Goal: Task Accomplishment & Management: Use online tool/utility

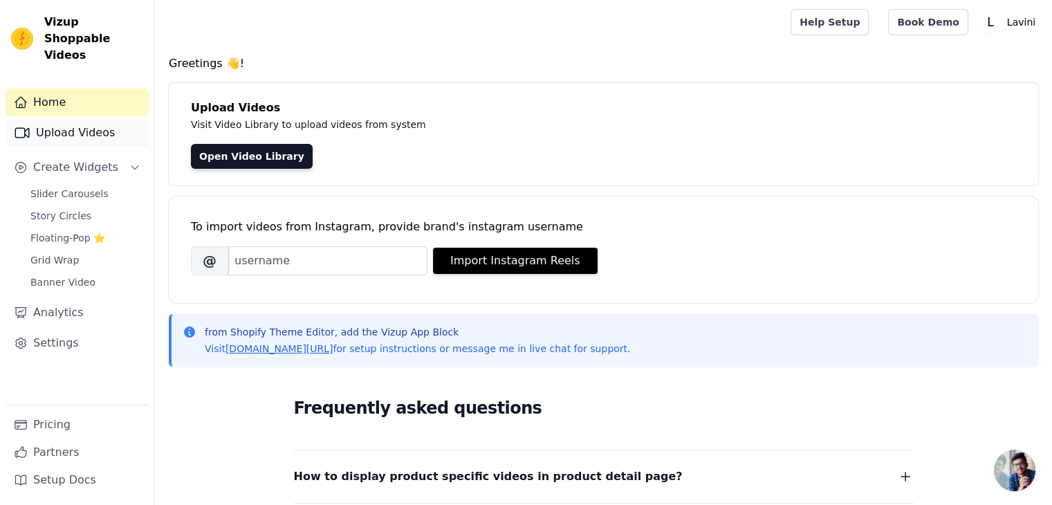
click at [66, 120] on link "Upload Videos" at bounding box center [77, 133] width 143 height 28
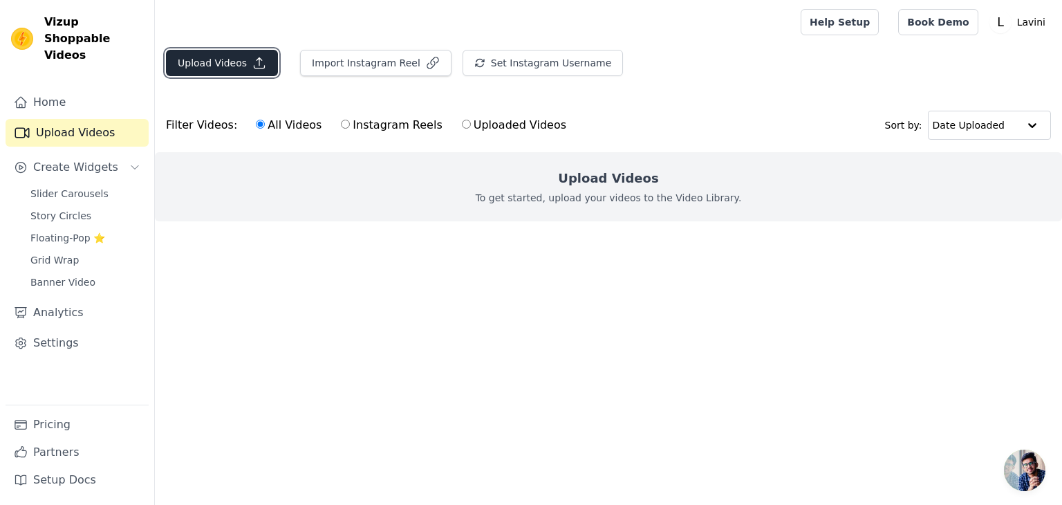
click at [218, 65] on button "Upload Videos" at bounding box center [222, 63] width 112 height 26
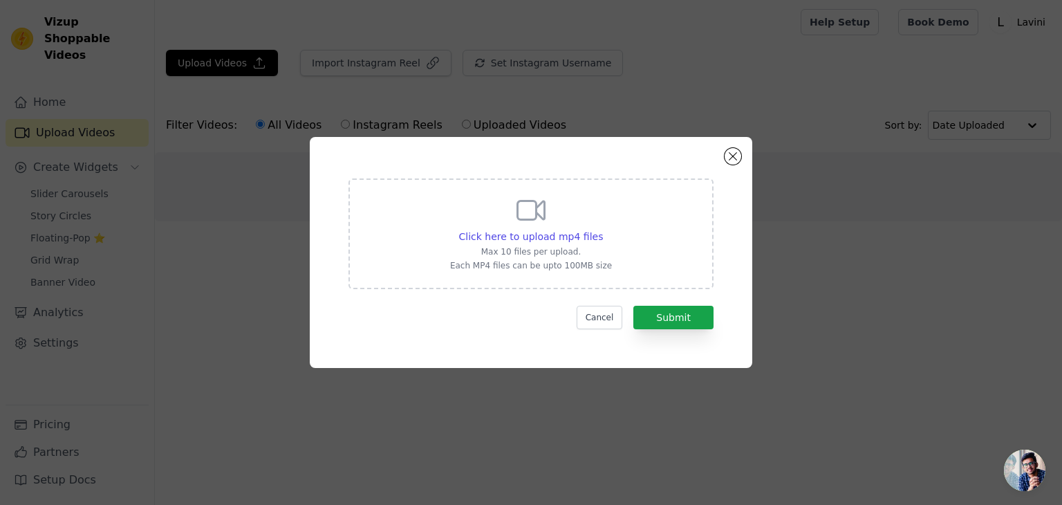
click at [527, 214] on icon at bounding box center [530, 210] width 33 height 33
click at [602, 229] on input "Click here to upload mp4 files Max 10 files per upload. Each MP4 files can be u…" at bounding box center [602, 229] width 1 height 1
type input "C:\fakepath\0904(17).mp4"
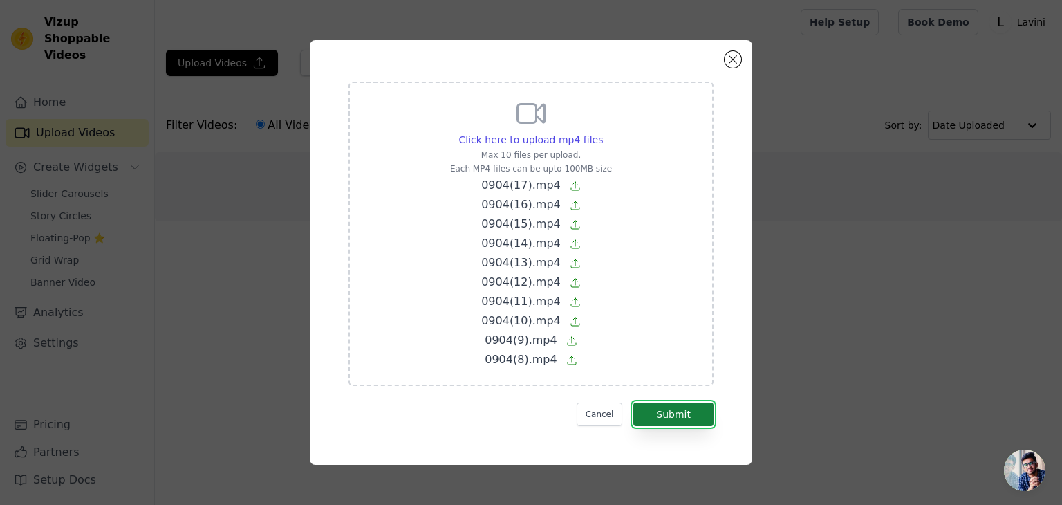
click at [662, 415] on button "Submit" at bounding box center [673, 414] width 80 height 24
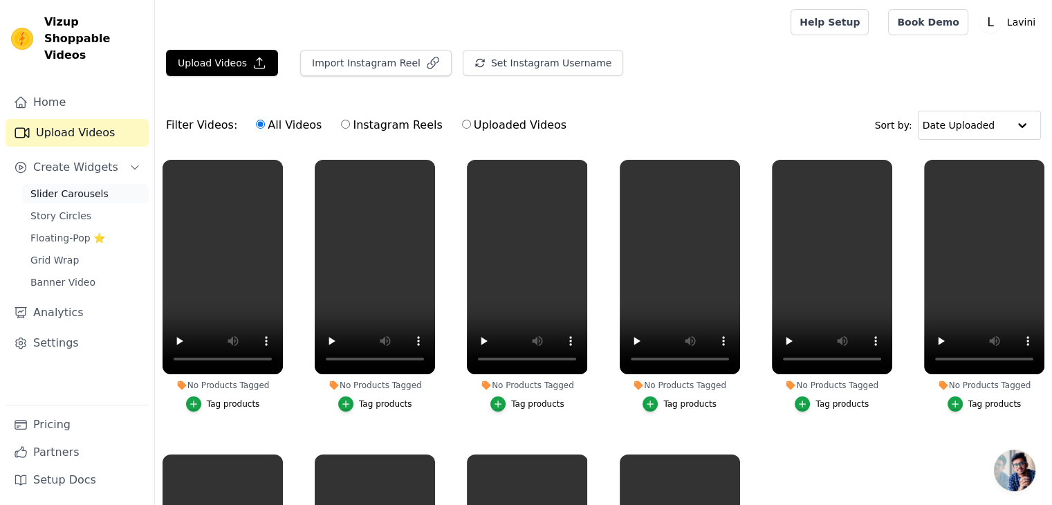
click at [71, 187] on span "Slider Carousels" at bounding box center [69, 194] width 78 height 14
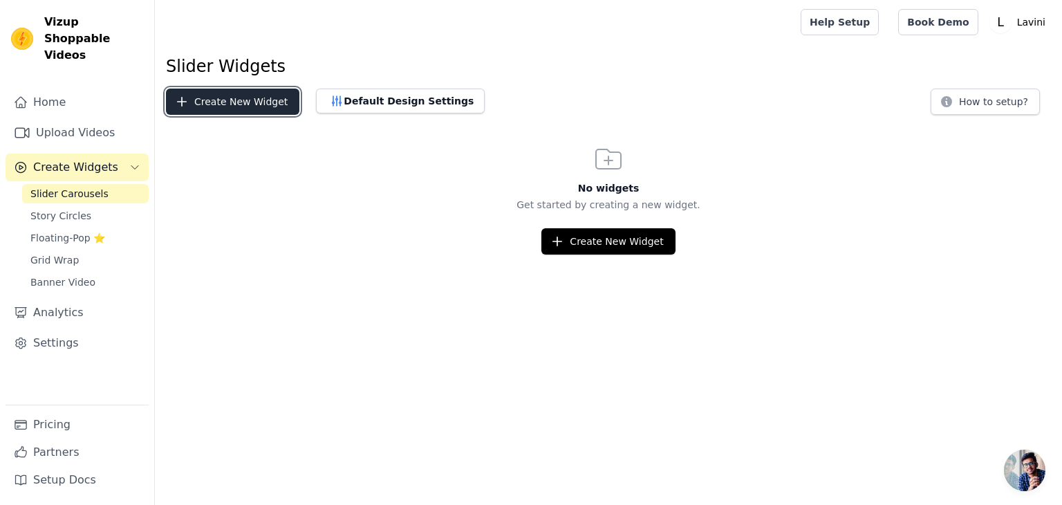
click at [238, 109] on button "Create New Widget" at bounding box center [232, 101] width 133 height 26
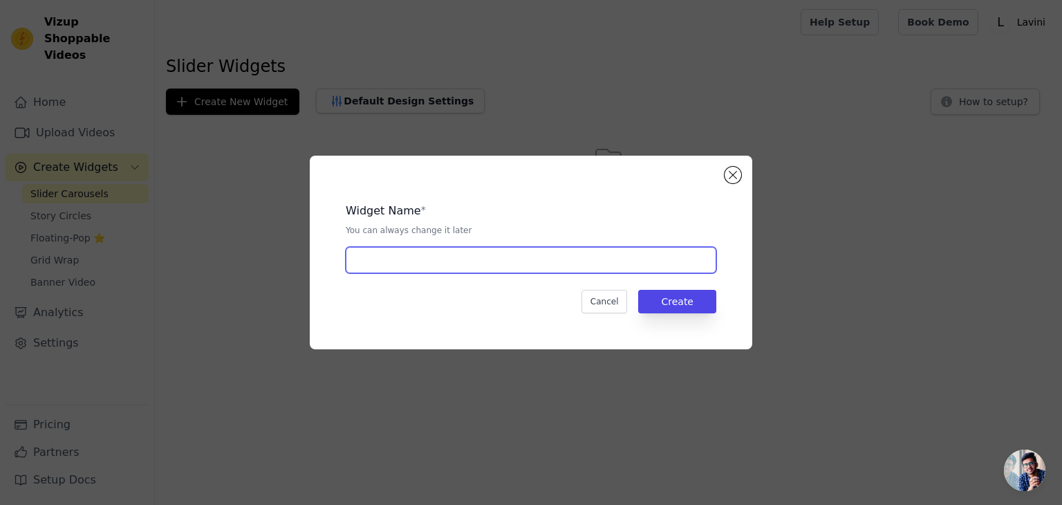
click at [457, 254] on input "text" at bounding box center [531, 260] width 371 height 26
type input "Smartbody"
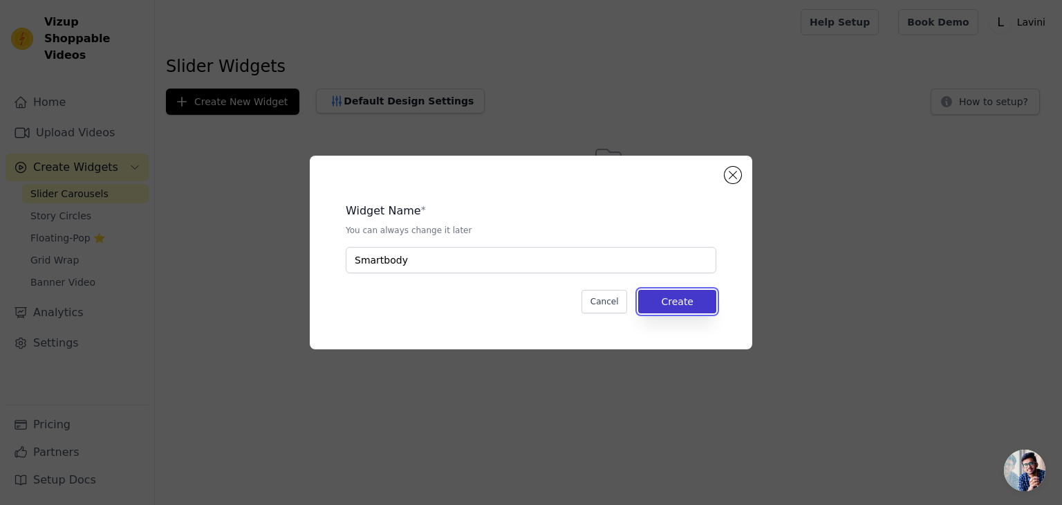
click at [668, 302] on button "Create" at bounding box center [677, 302] width 78 height 24
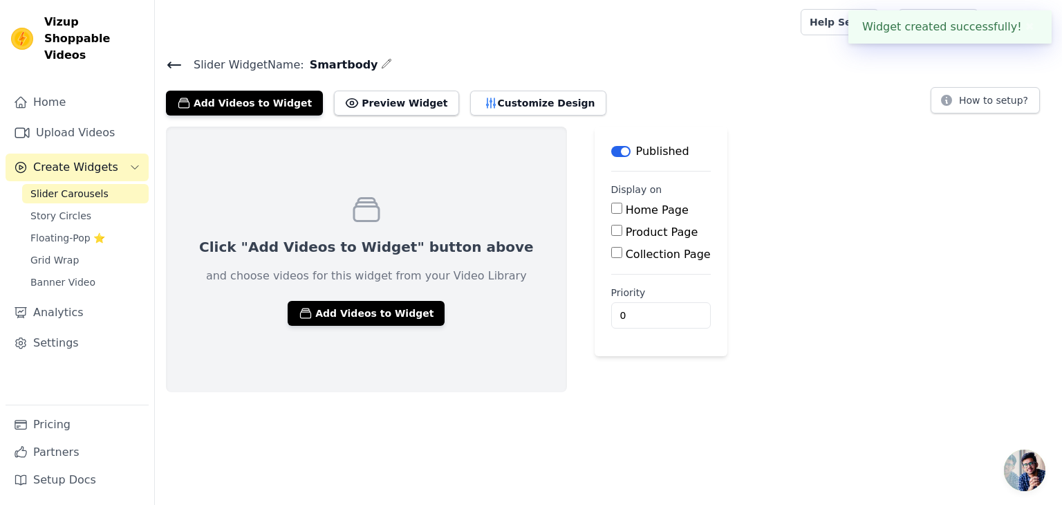
click at [611, 232] on div "Product Page" at bounding box center [661, 232] width 100 height 17
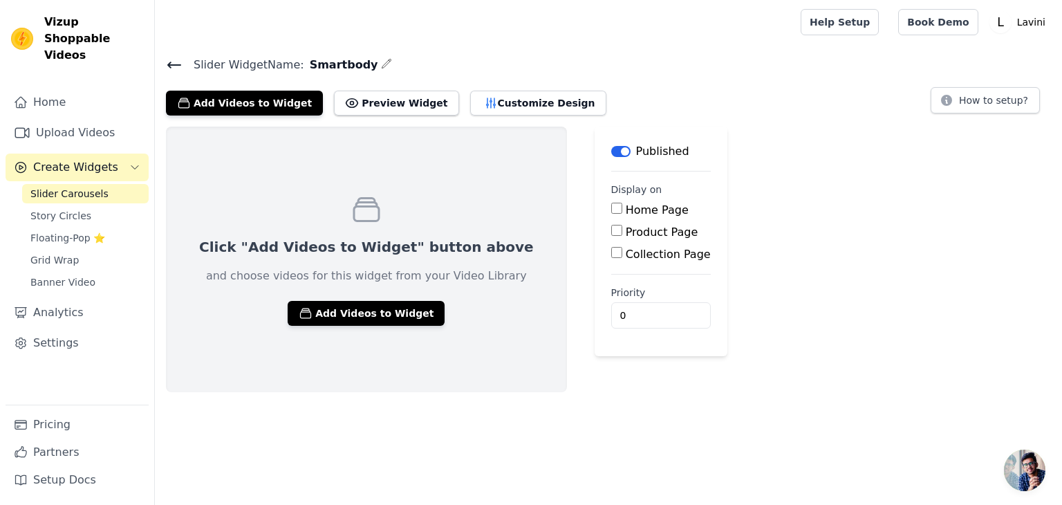
click at [611, 232] on input "Product Page" at bounding box center [616, 230] width 11 height 11
checkbox input "true"
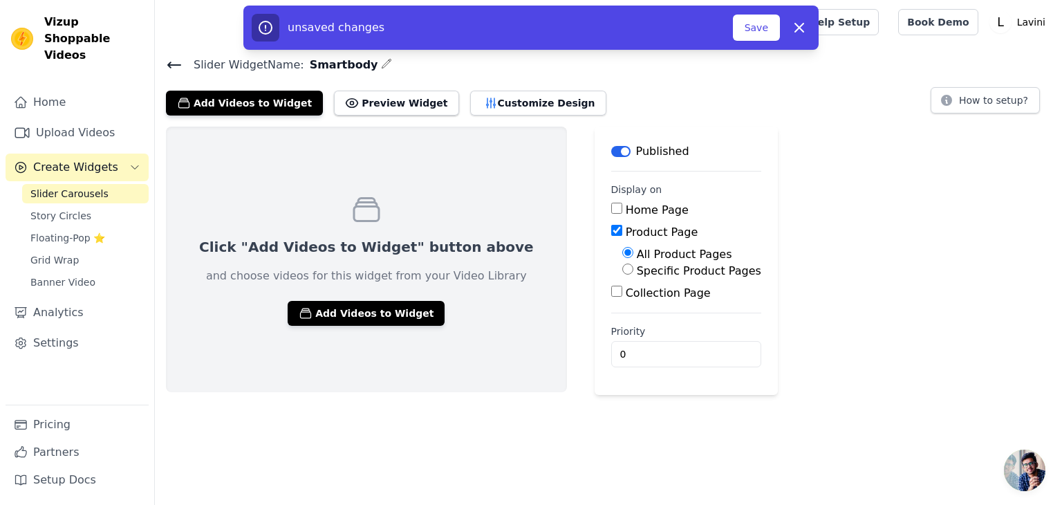
click at [622, 272] on input "Specific Product Pages" at bounding box center [627, 268] width 11 height 11
radio input "true"
click at [622, 295] on button "Select Products" at bounding box center [668, 302] width 93 height 24
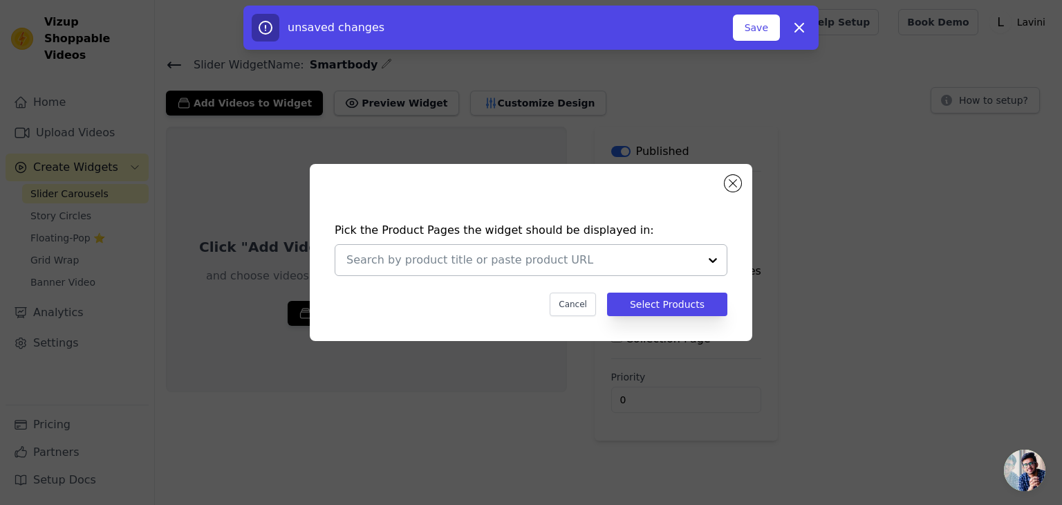
click at [482, 261] on input "text" at bounding box center [522, 260] width 353 height 17
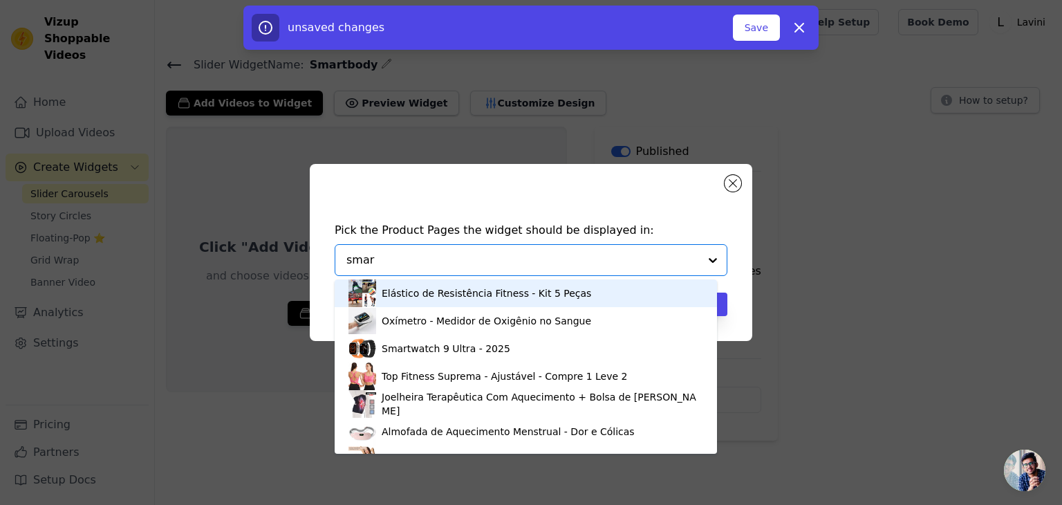
type input "smart"
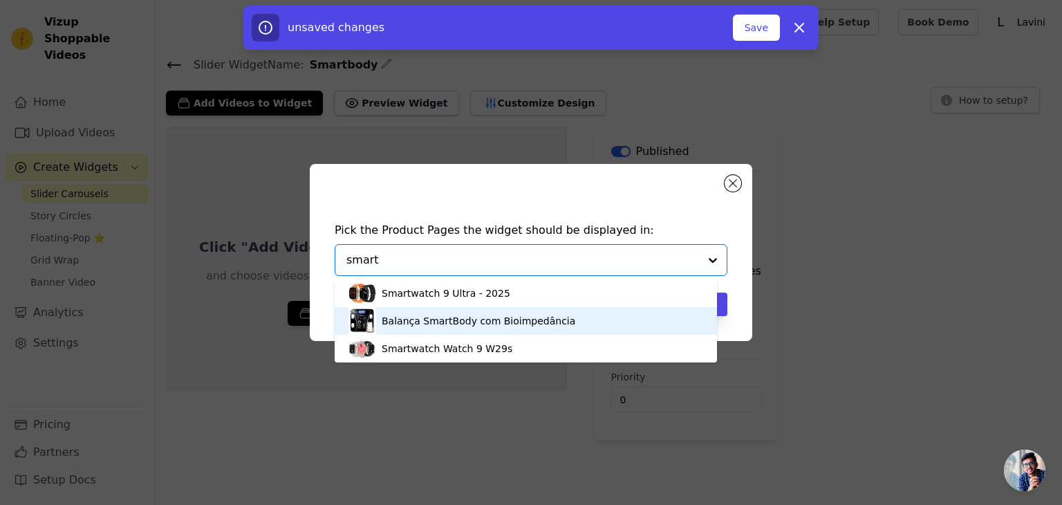
click at [433, 324] on div "Balança SmartBody com Bioimpedância" at bounding box center [479, 321] width 194 height 14
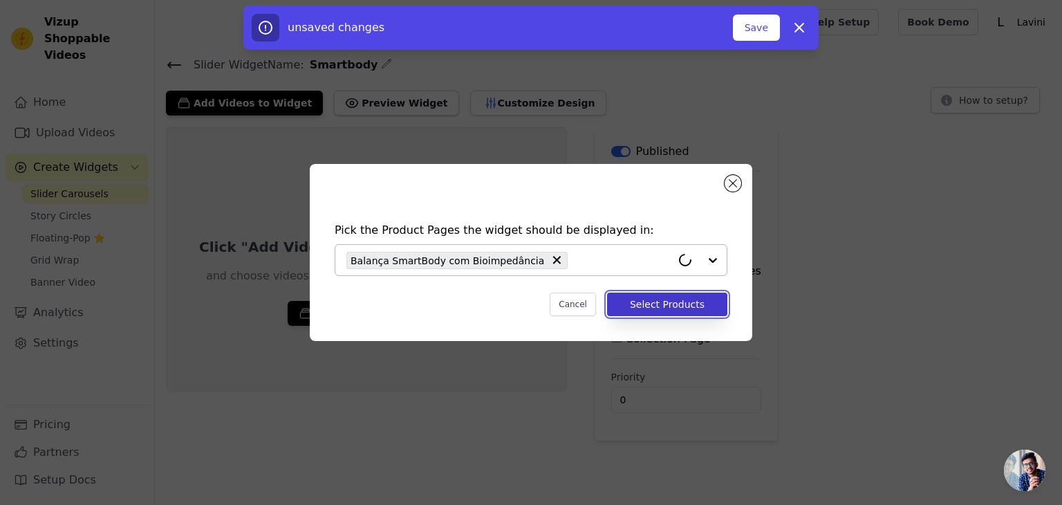
click at [660, 305] on button "Select Products" at bounding box center [667, 304] width 120 height 24
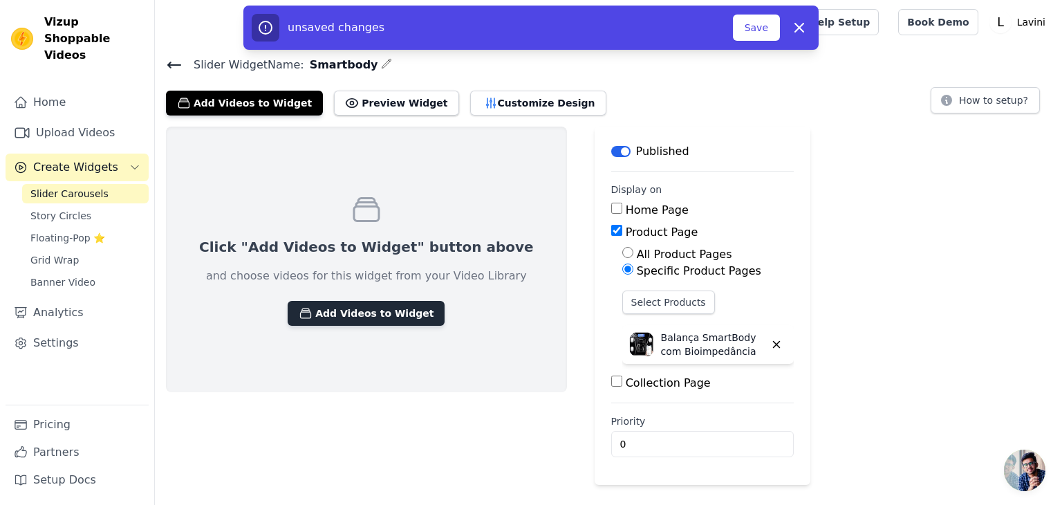
click at [352, 308] on button "Add Videos to Widget" at bounding box center [366, 313] width 157 height 25
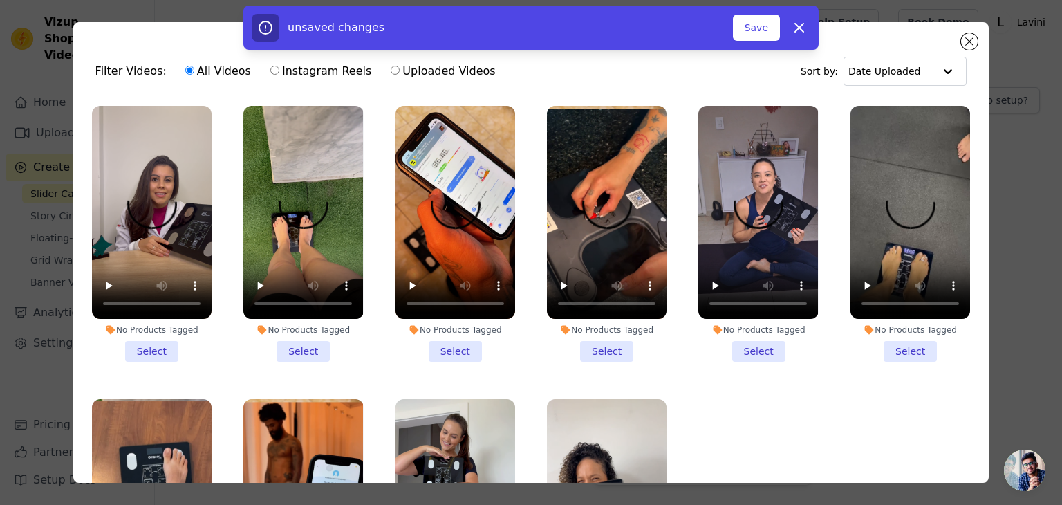
scroll to position [123, 0]
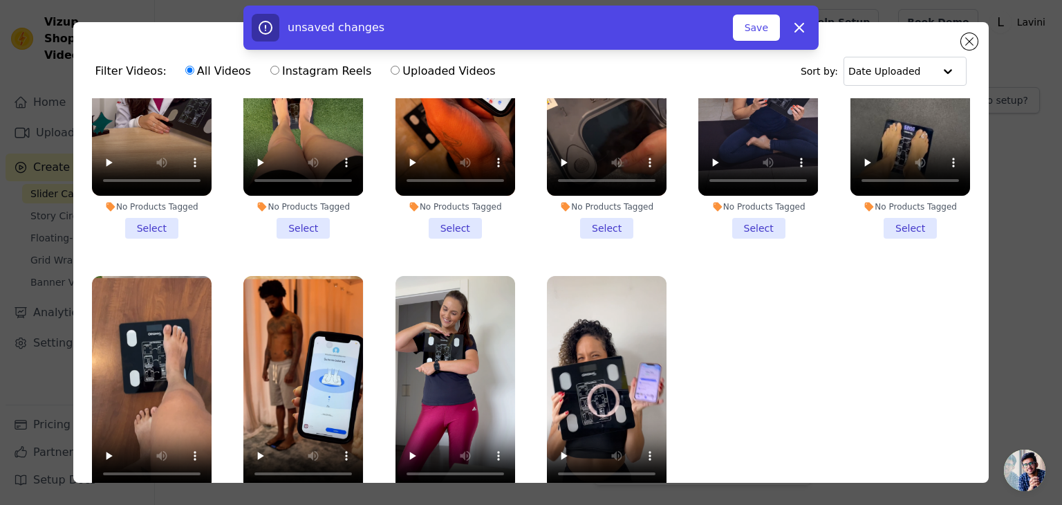
click at [138, 227] on li "No Products Tagged Select" at bounding box center [152, 111] width 120 height 256
click at [0, 0] on input "No Products Tagged Select" at bounding box center [0, 0] width 0 height 0
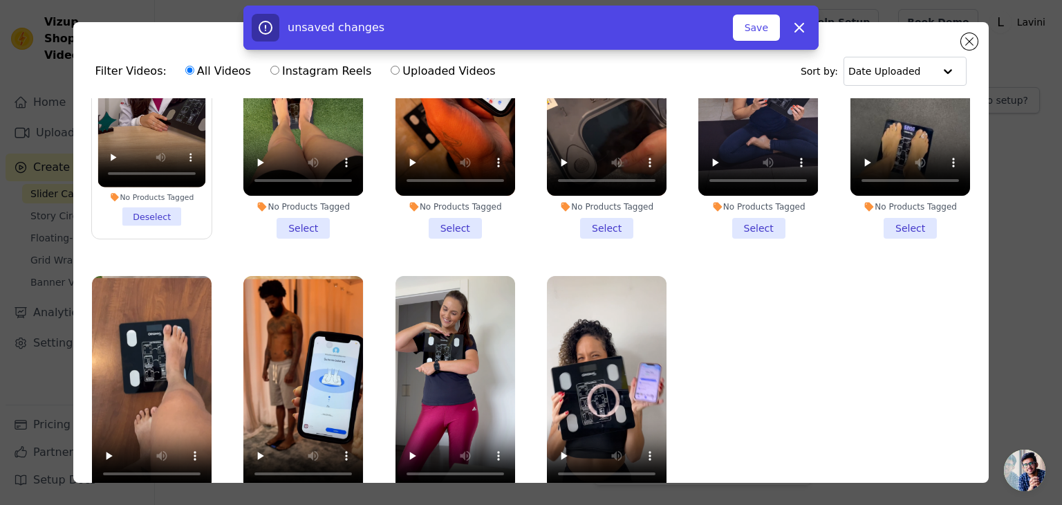
click at [299, 225] on li "No Products Tagged Select" at bounding box center [303, 111] width 120 height 256
click at [0, 0] on input "No Products Tagged Select" at bounding box center [0, 0] width 0 height 0
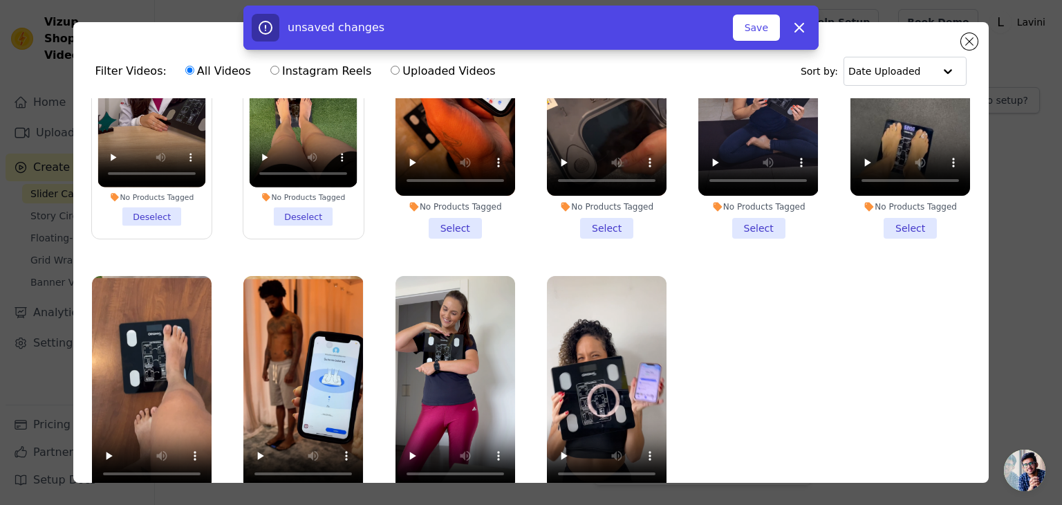
click at [451, 224] on li "No Products Tagged Select" at bounding box center [455, 111] width 120 height 256
click at [0, 0] on input "No Products Tagged Select" at bounding box center [0, 0] width 0 height 0
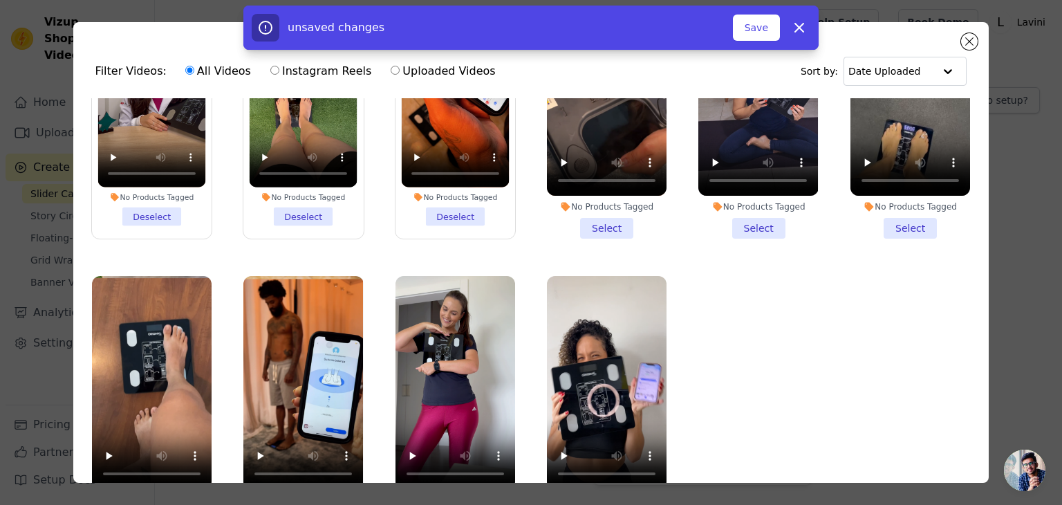
click at [621, 223] on li "No Products Tagged Select" at bounding box center [607, 111] width 120 height 256
click at [0, 0] on input "No Products Tagged Select" at bounding box center [0, 0] width 0 height 0
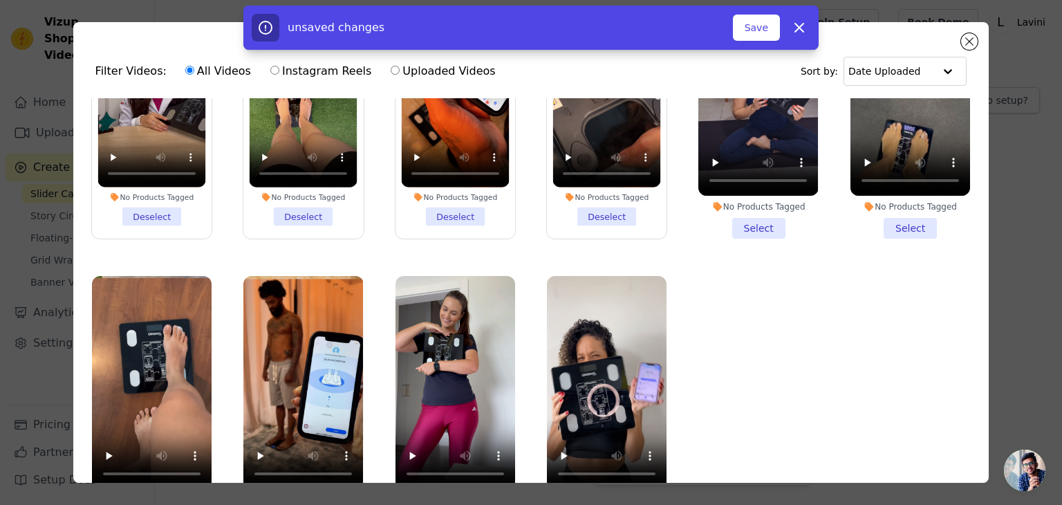
click at [753, 223] on li "No Products Tagged Select" at bounding box center [758, 111] width 120 height 256
click at [0, 0] on input "No Products Tagged Select" at bounding box center [0, 0] width 0 height 0
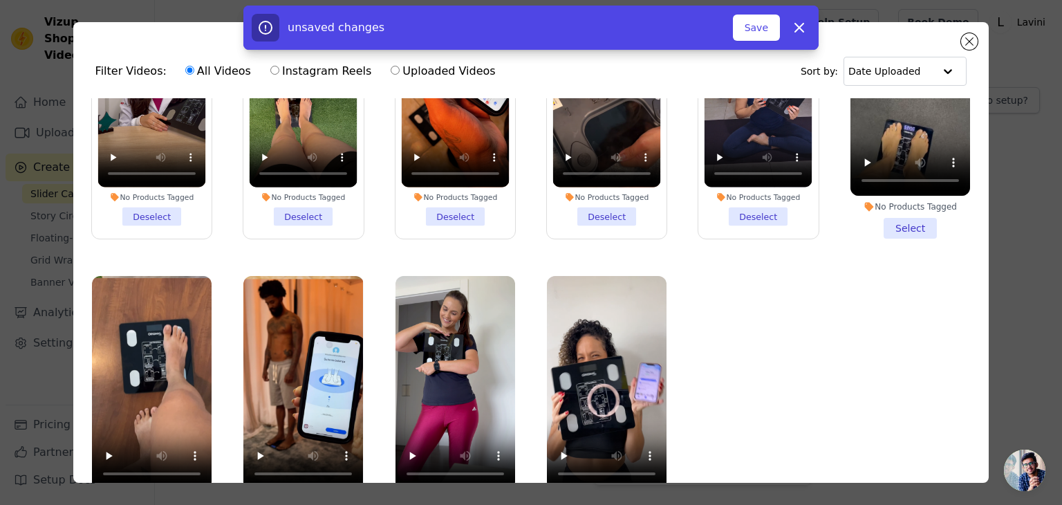
click at [902, 223] on li "No Products Tagged Select" at bounding box center [910, 111] width 120 height 256
click at [0, 0] on input "No Products Tagged Select" at bounding box center [0, 0] width 0 height 0
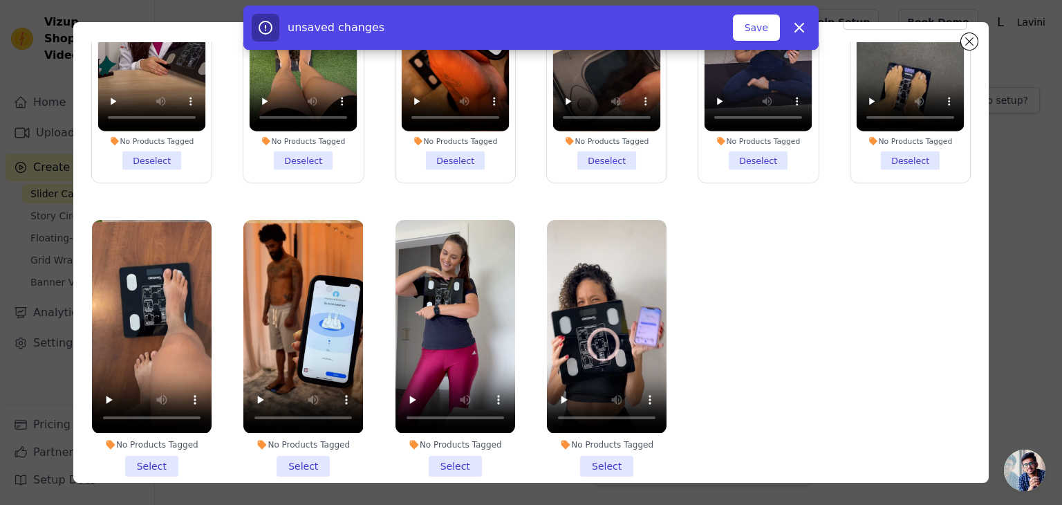
scroll to position [120, 0]
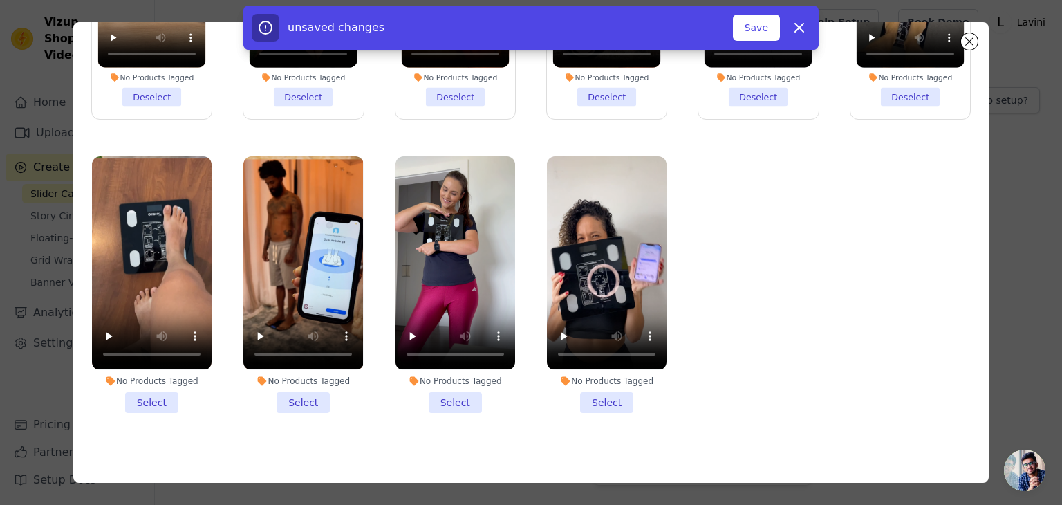
click at [154, 394] on li "No Products Tagged Select" at bounding box center [152, 284] width 120 height 256
click at [0, 0] on input "No Products Tagged Select" at bounding box center [0, 0] width 0 height 0
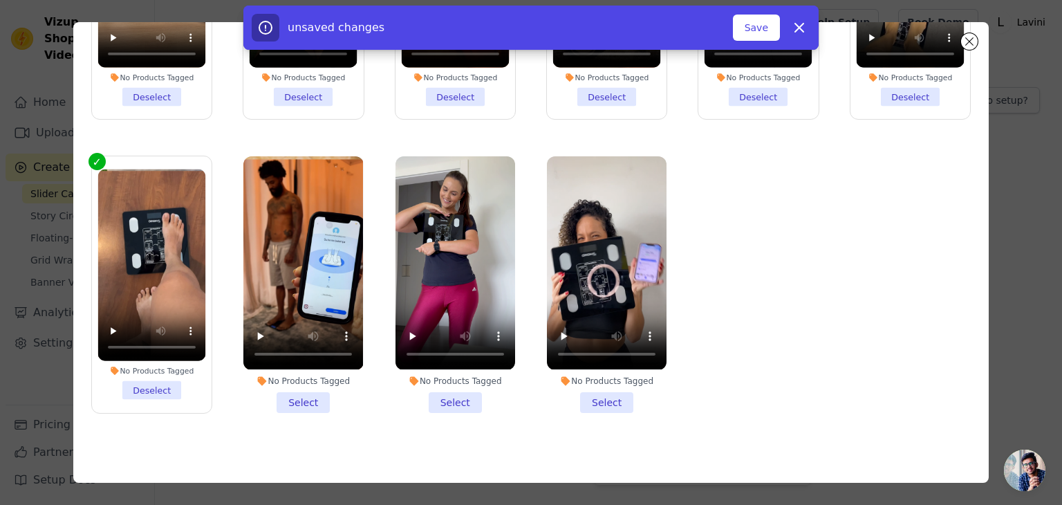
click at [296, 388] on li "No Products Tagged Select" at bounding box center [303, 284] width 120 height 256
click at [0, 0] on input "No Products Tagged Select" at bounding box center [0, 0] width 0 height 0
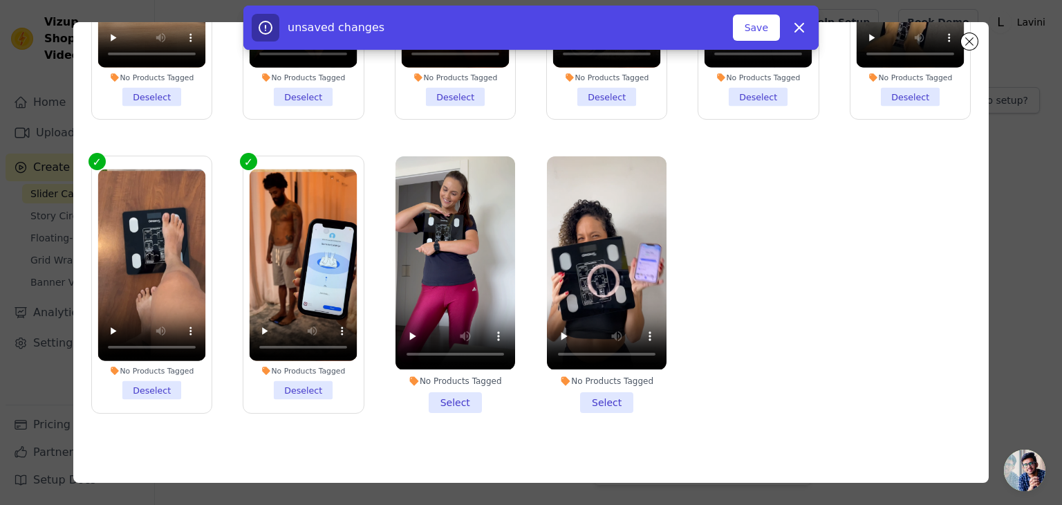
click at [454, 393] on li "No Products Tagged Select" at bounding box center [455, 284] width 120 height 256
click at [0, 0] on input "No Products Tagged Select" at bounding box center [0, 0] width 0 height 0
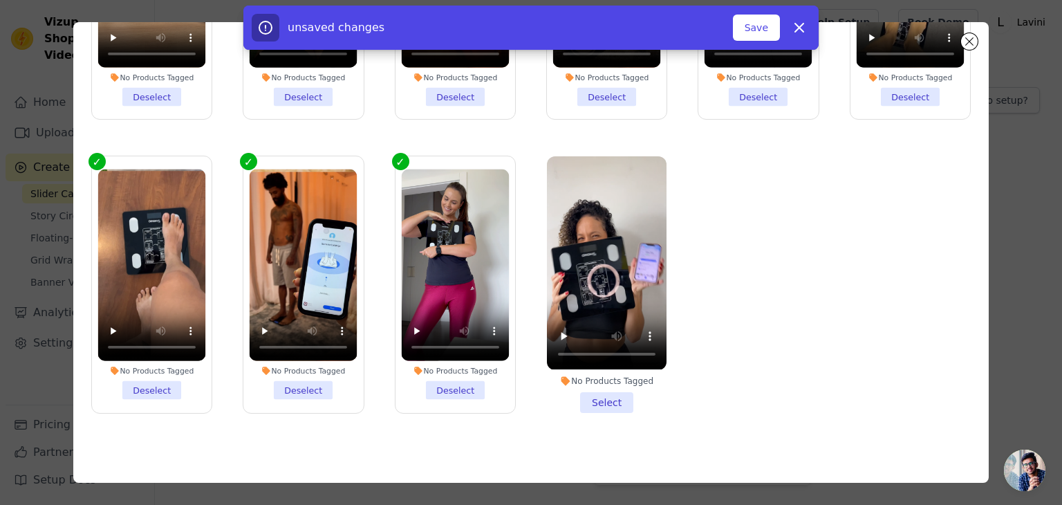
click at [586, 390] on li "No Products Tagged Select" at bounding box center [607, 284] width 120 height 256
click at [0, 0] on input "No Products Tagged Select" at bounding box center [0, 0] width 0 height 0
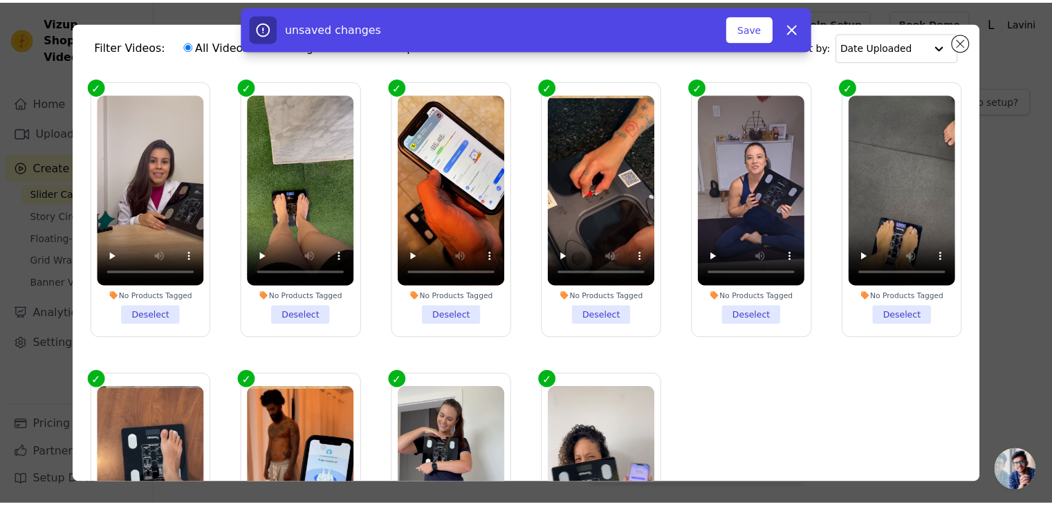
scroll to position [0, 0]
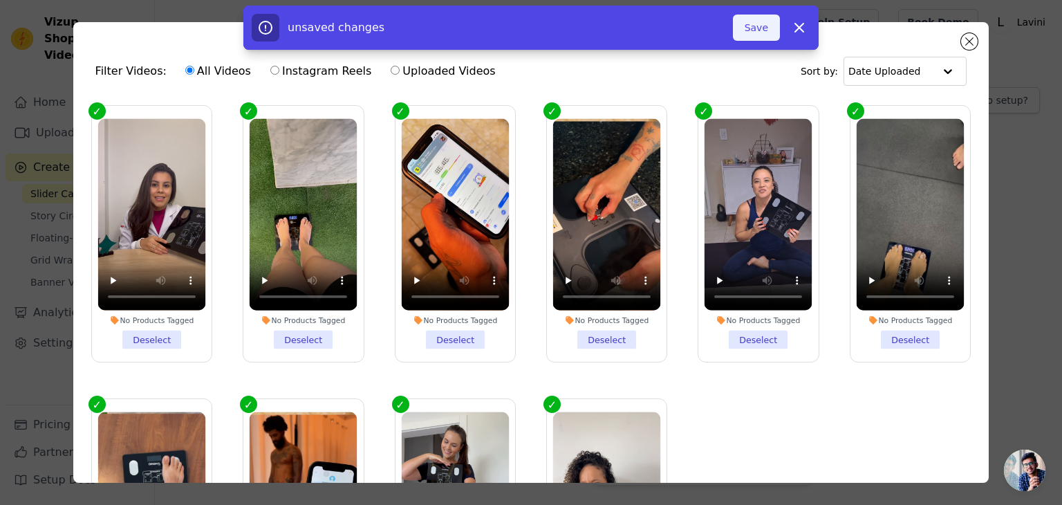
click at [758, 30] on button "Save" at bounding box center [756, 28] width 47 height 26
click at [725, 35] on button "Add To Widget" at bounding box center [733, 28] width 93 height 26
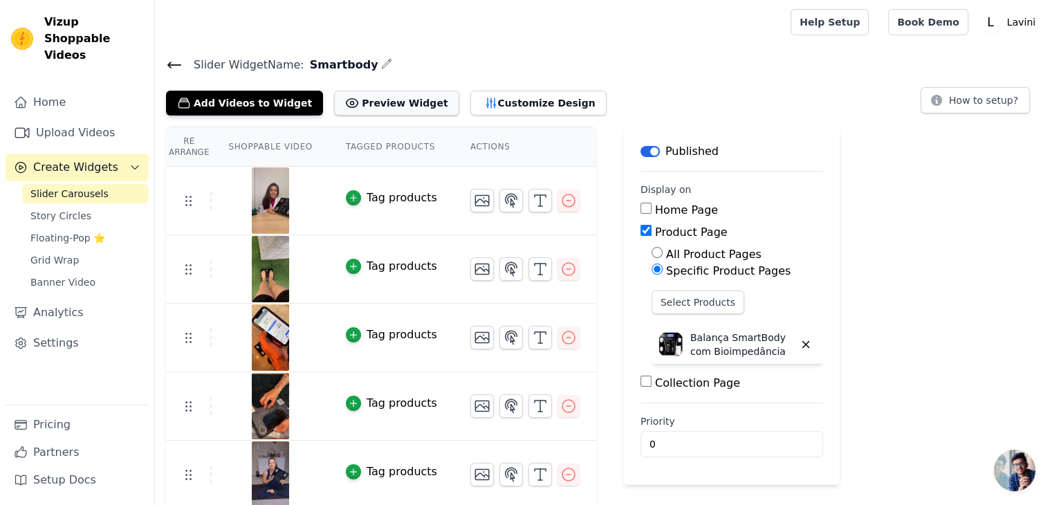
click at [365, 109] on button "Preview Widget" at bounding box center [396, 103] width 124 height 25
click at [486, 104] on icon "button" at bounding box center [490, 103] width 9 height 10
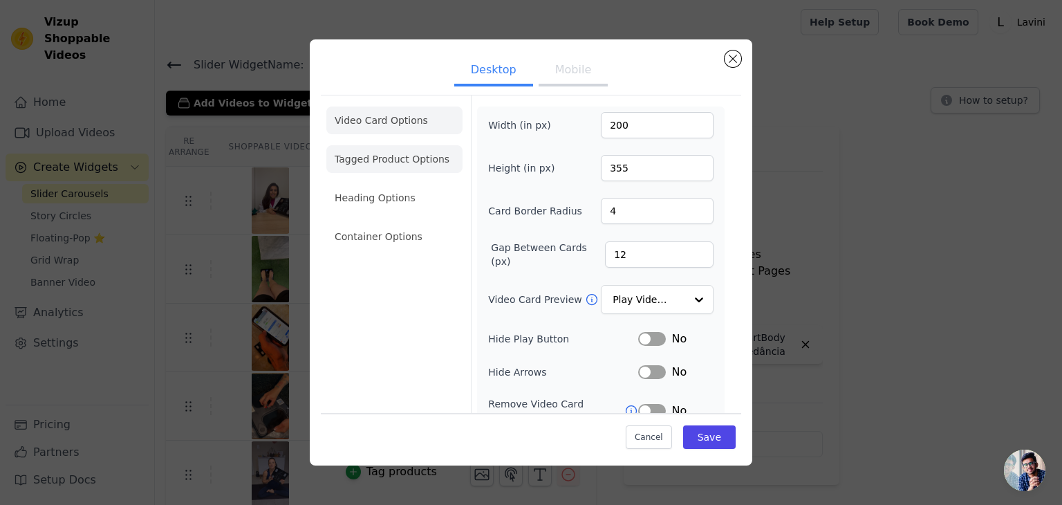
click at [399, 165] on li "Tagged Product Options" at bounding box center [394, 159] width 136 height 28
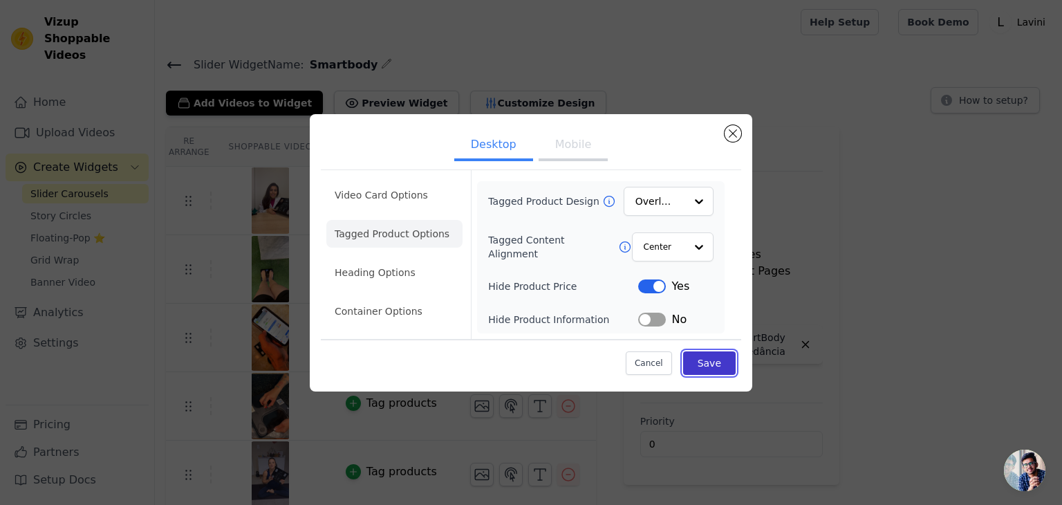
click at [714, 364] on button "Save" at bounding box center [709, 363] width 53 height 24
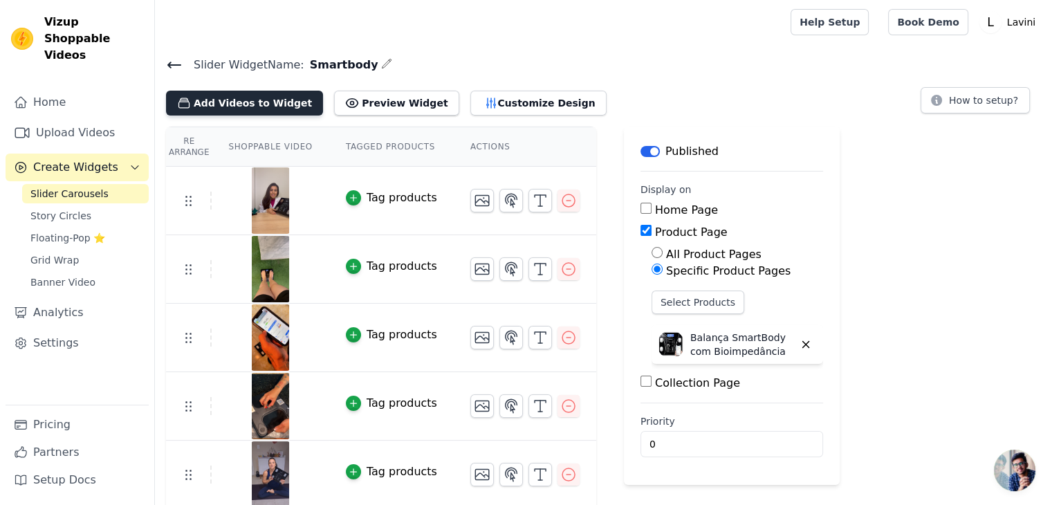
click at [250, 106] on button "Add Videos to Widget" at bounding box center [244, 103] width 157 height 25
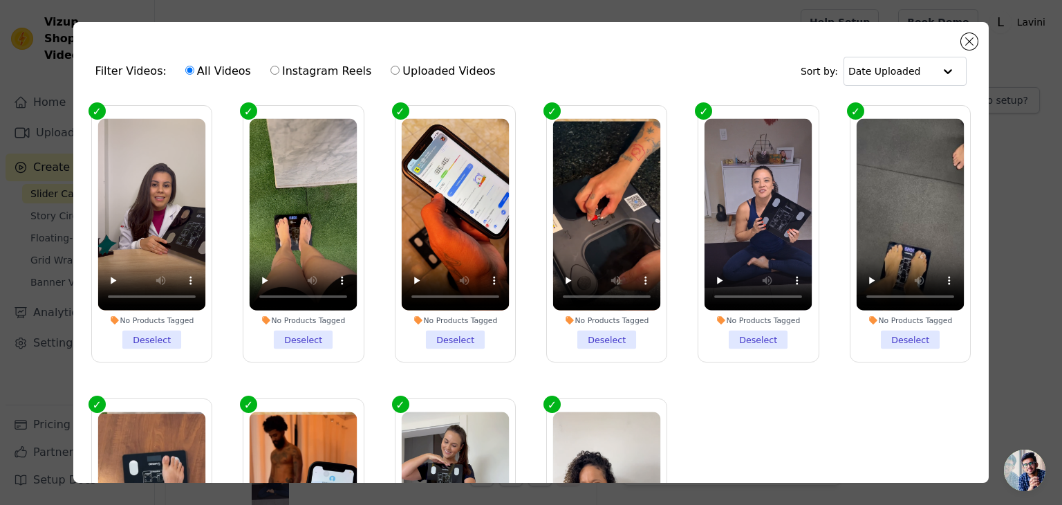
click at [418, 74] on label "Uploaded Videos" at bounding box center [443, 71] width 106 height 18
click at [400, 74] on input "Uploaded Videos" at bounding box center [395, 70] width 9 height 9
radio input "true"
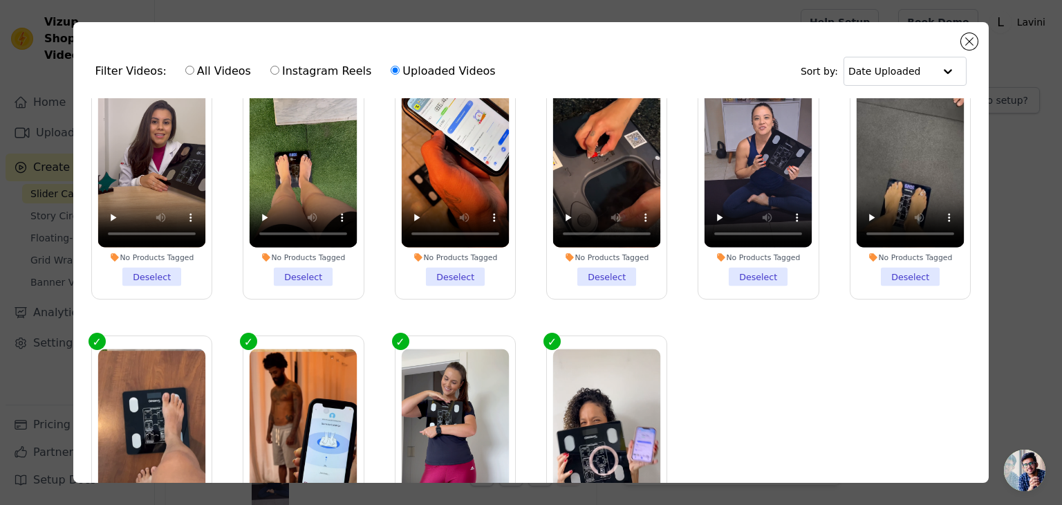
scroll to position [123, 0]
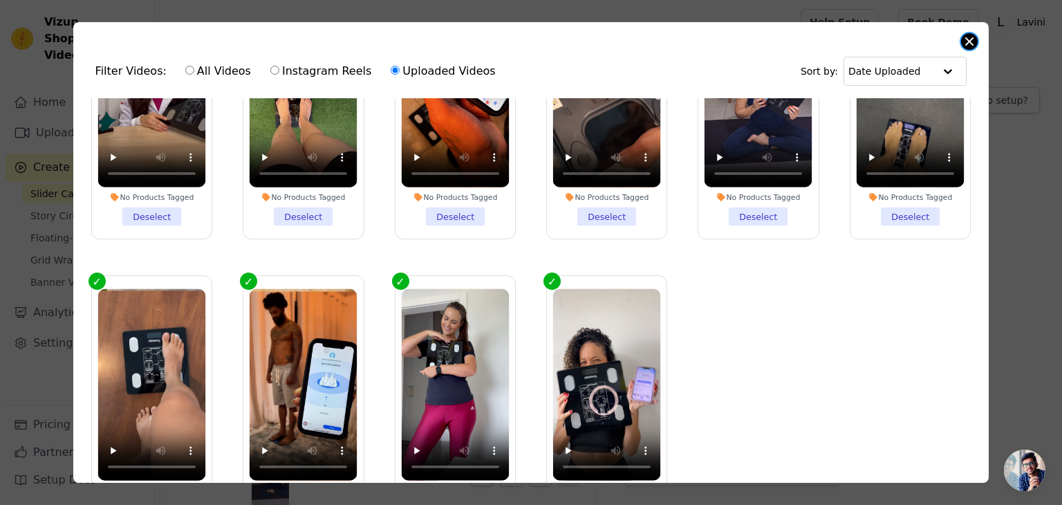
click at [966, 37] on button "Close modal" at bounding box center [969, 41] width 17 height 17
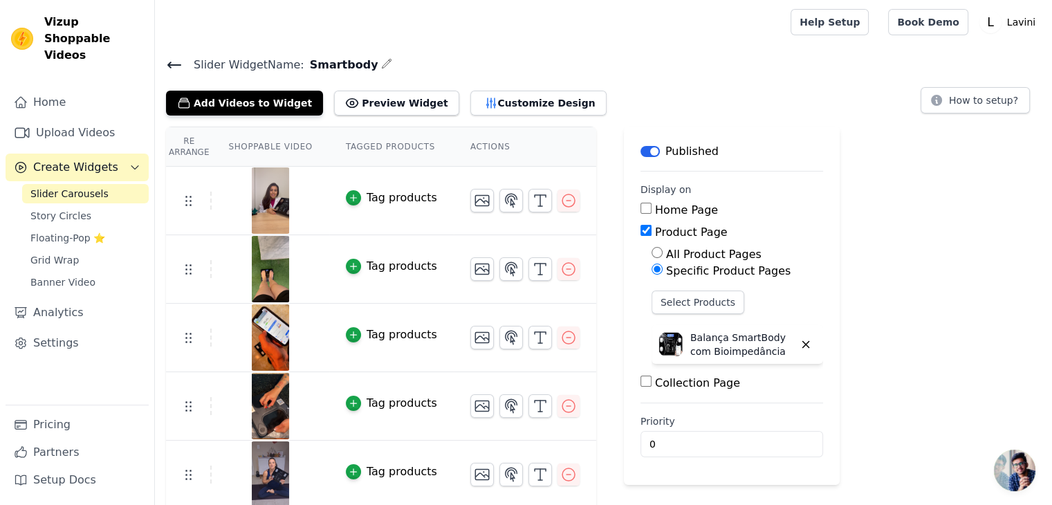
click at [175, 64] on icon at bounding box center [174, 65] width 12 height 6
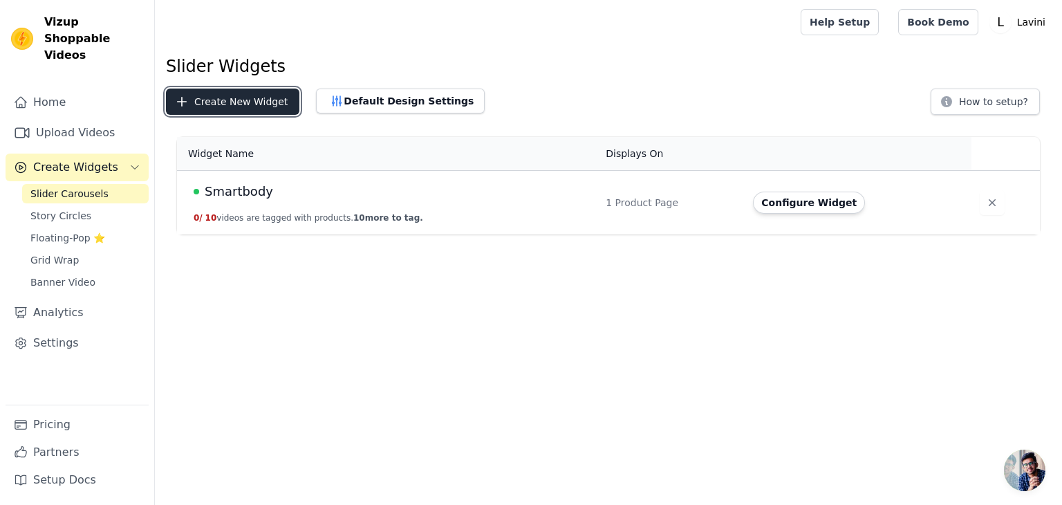
click at [263, 104] on button "Create New Widget" at bounding box center [232, 101] width 133 height 26
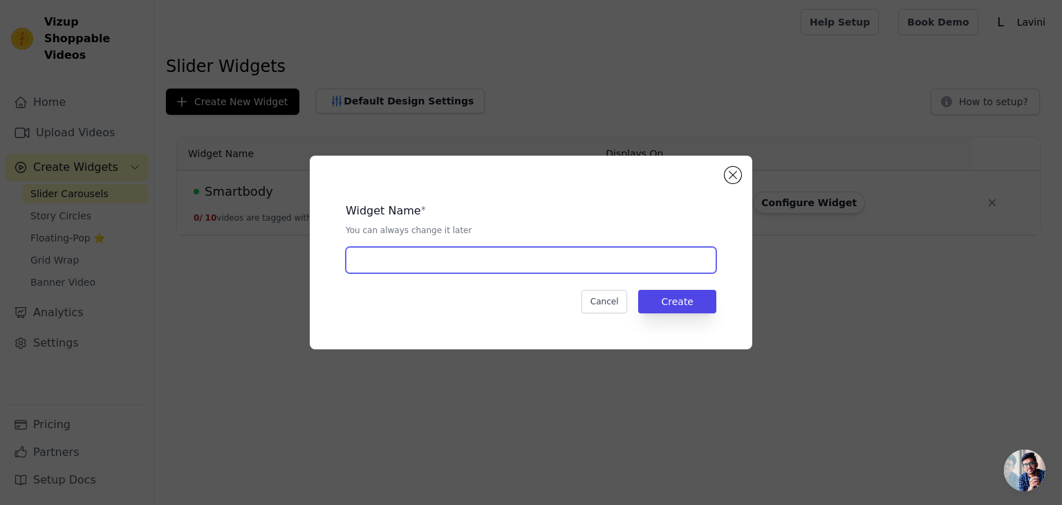
click at [390, 265] on input "text" at bounding box center [531, 260] width 371 height 26
type input "Joelheira"
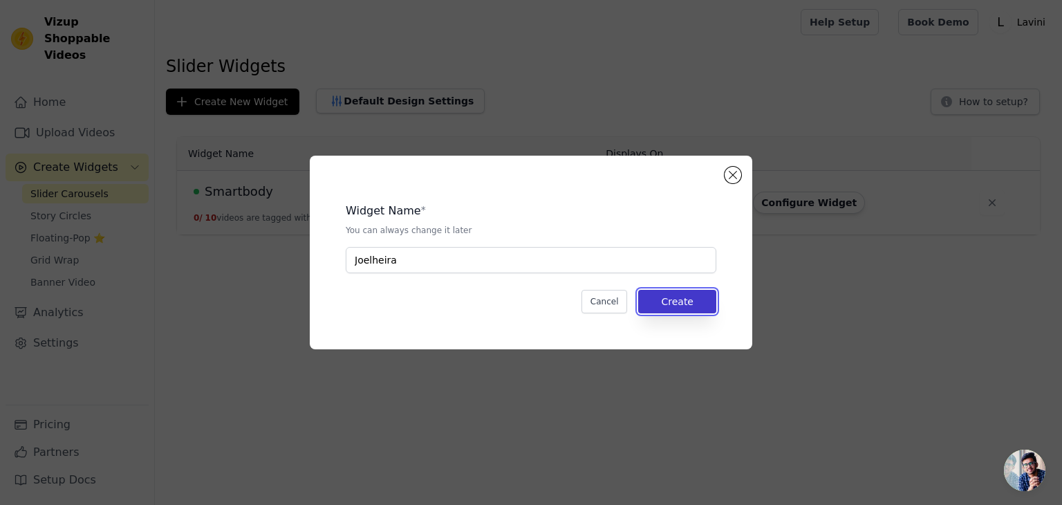
click at [689, 300] on button "Create" at bounding box center [677, 302] width 78 height 24
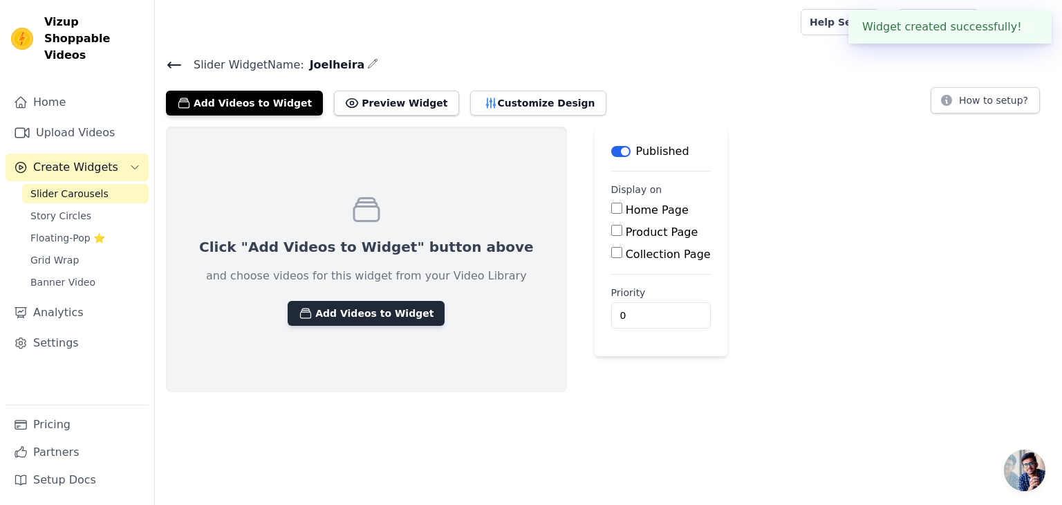
click at [355, 310] on button "Add Videos to Widget" at bounding box center [366, 313] width 157 height 25
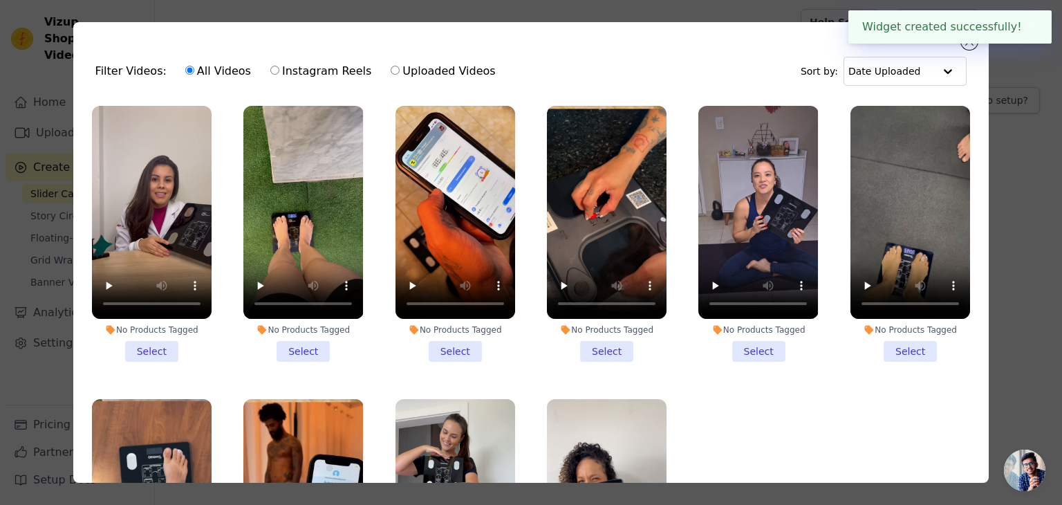
click at [1028, 26] on button "✖" at bounding box center [1030, 27] width 16 height 17
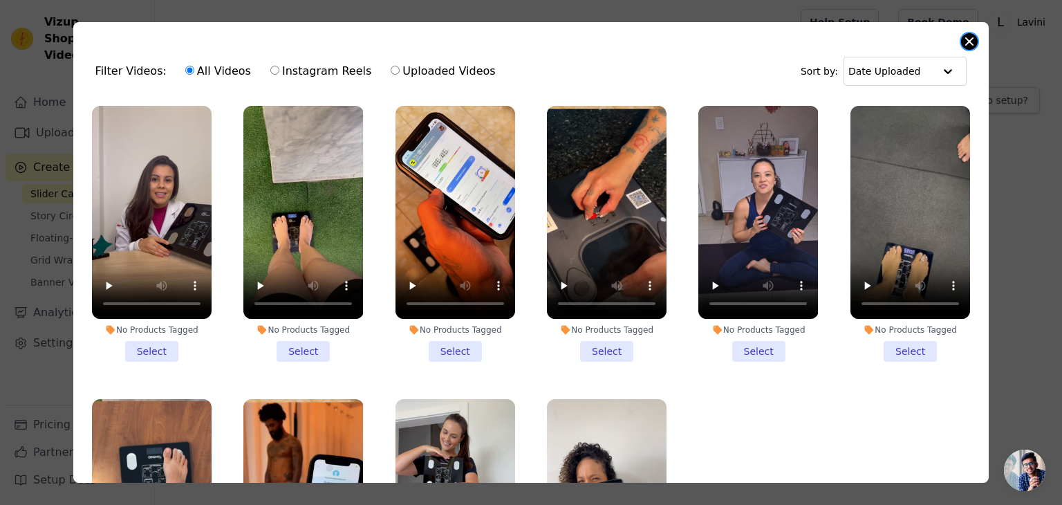
click at [961, 42] on button "Close modal" at bounding box center [969, 41] width 17 height 17
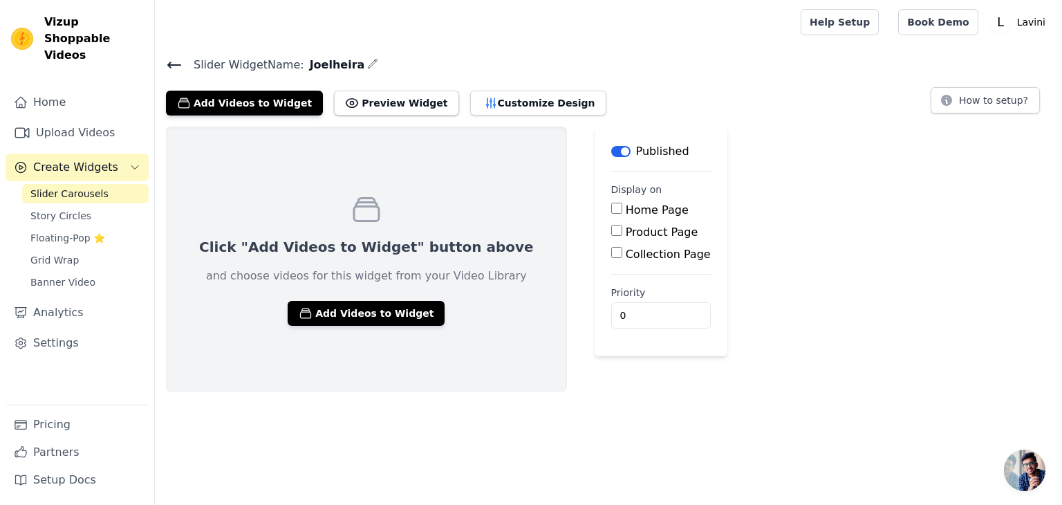
click at [611, 230] on input "Product Page" at bounding box center [616, 230] width 11 height 11
checkbox input "true"
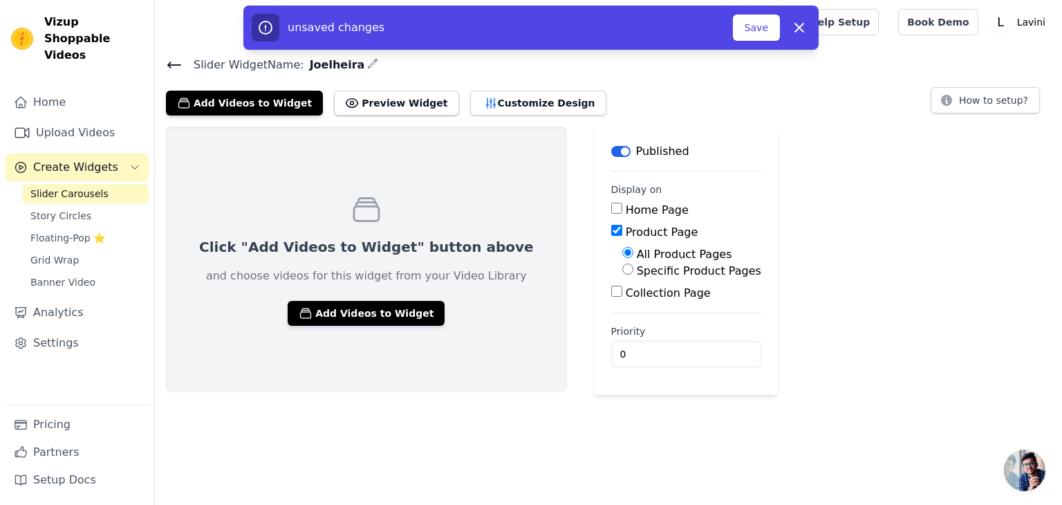
click at [637, 265] on label "Specific Product Pages" at bounding box center [699, 270] width 124 height 13
click at [622, 265] on input "Specific Product Pages" at bounding box center [627, 268] width 11 height 11
radio input "true"
click at [622, 299] on button "Select Products" at bounding box center [668, 302] width 93 height 24
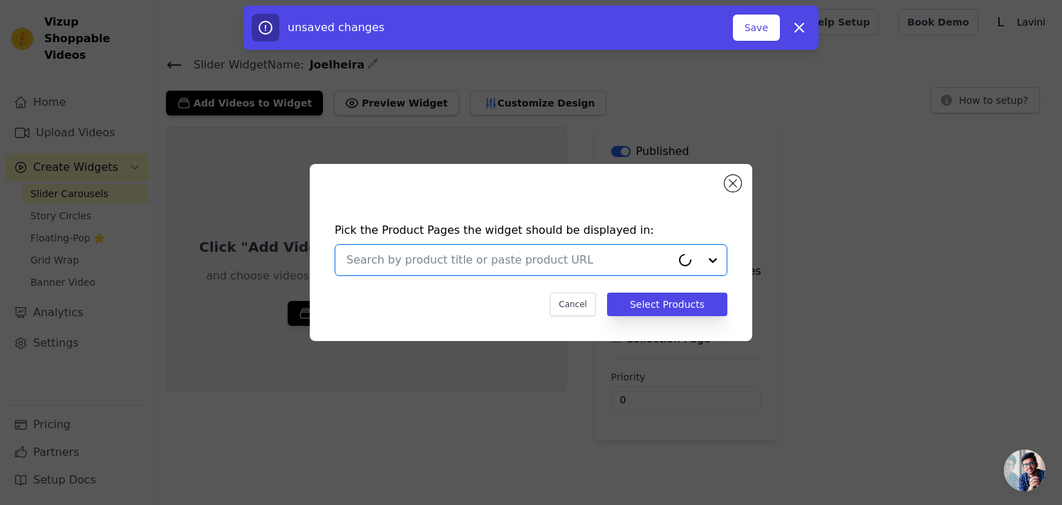
click at [422, 259] on input "text" at bounding box center [508, 260] width 325 height 17
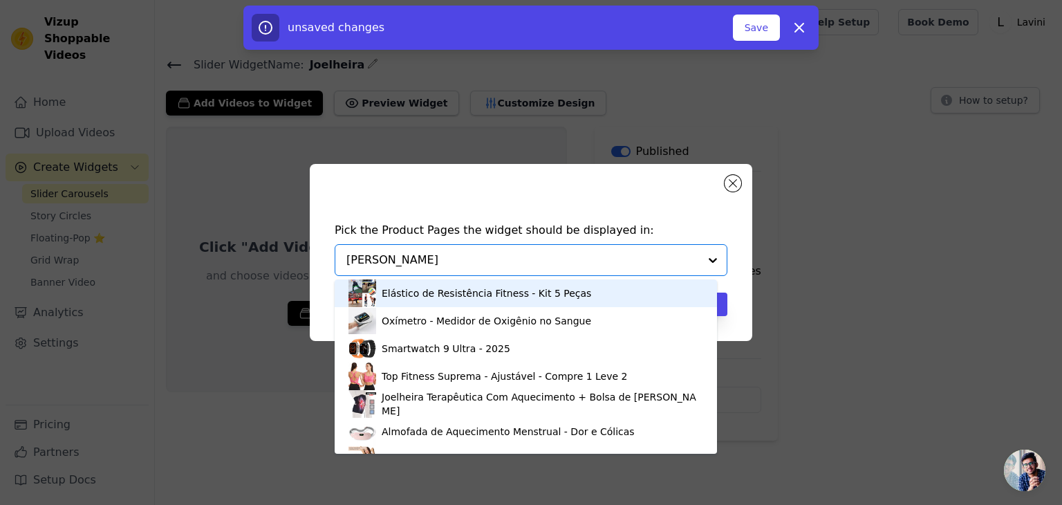
type input "joelh"
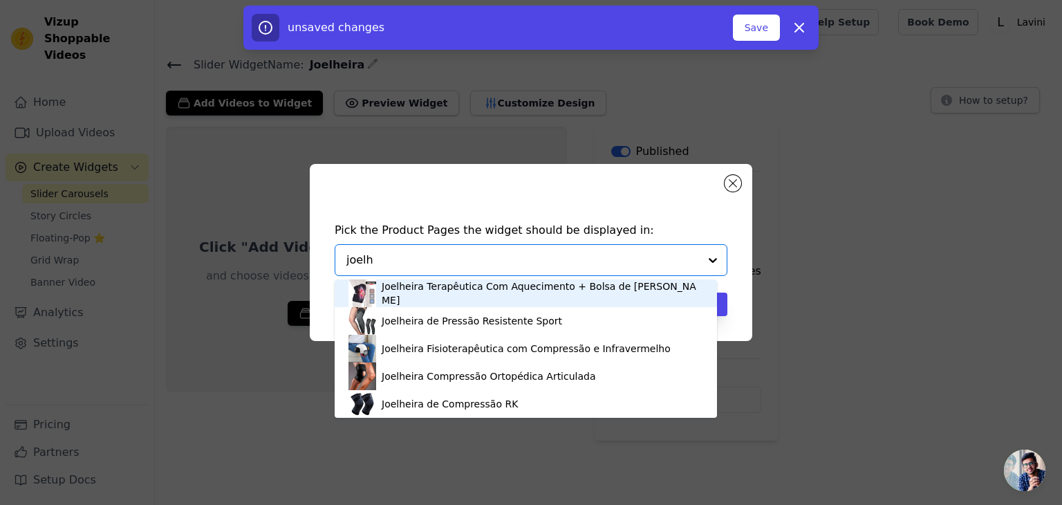
click at [444, 295] on div "Joelheira Terapêutica Com Aquecimento + Bolsa [PERSON_NAME]" at bounding box center [542, 293] width 321 height 28
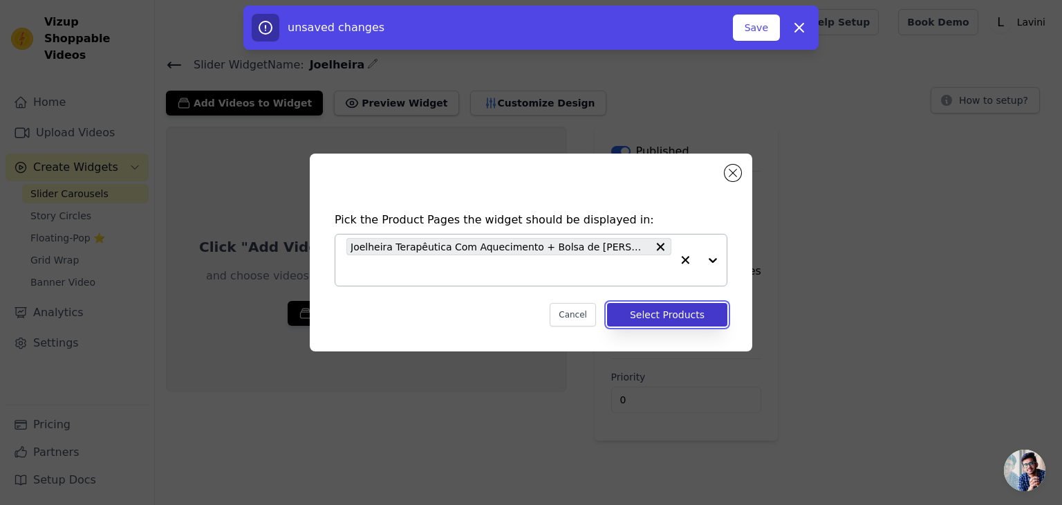
click at [676, 319] on button "Select Products" at bounding box center [667, 315] width 120 height 24
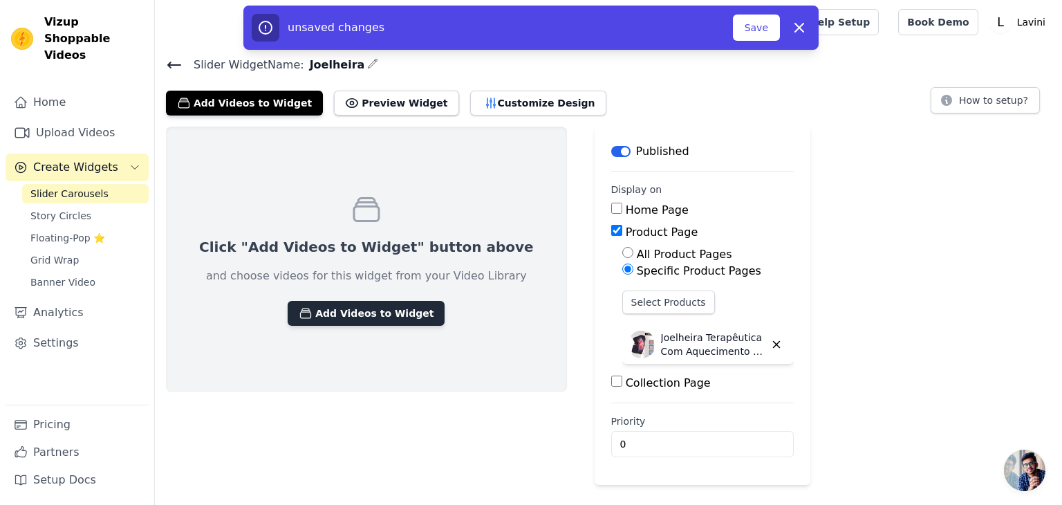
click at [378, 310] on button "Add Videos to Widget" at bounding box center [366, 313] width 157 height 25
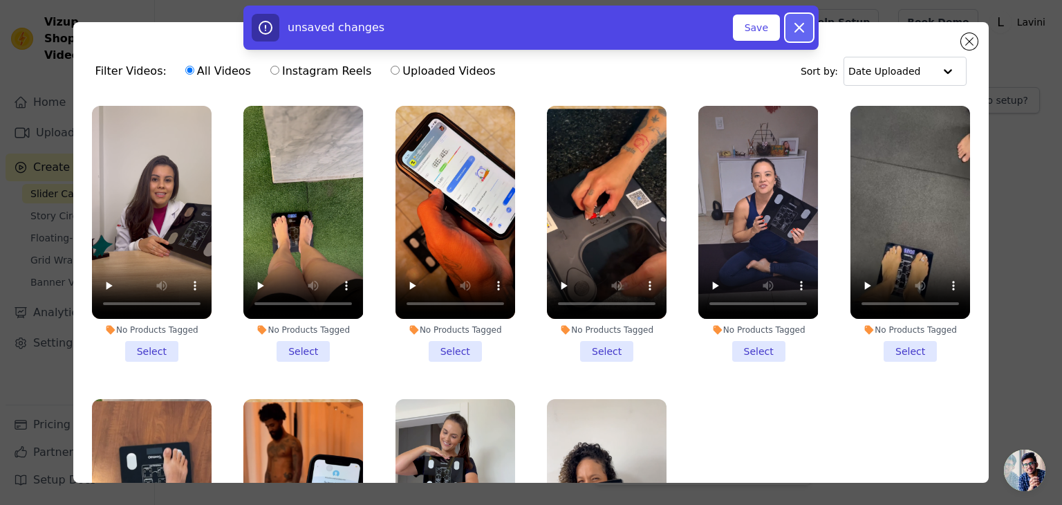
click at [803, 26] on icon "button" at bounding box center [799, 27] width 17 height 17
checkbox input "false"
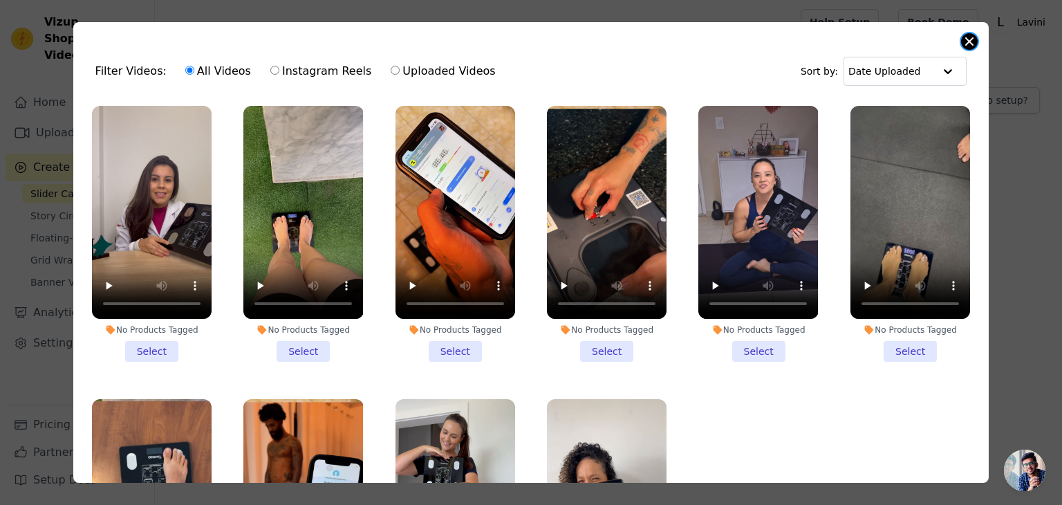
click at [964, 42] on button "Close modal" at bounding box center [969, 41] width 17 height 17
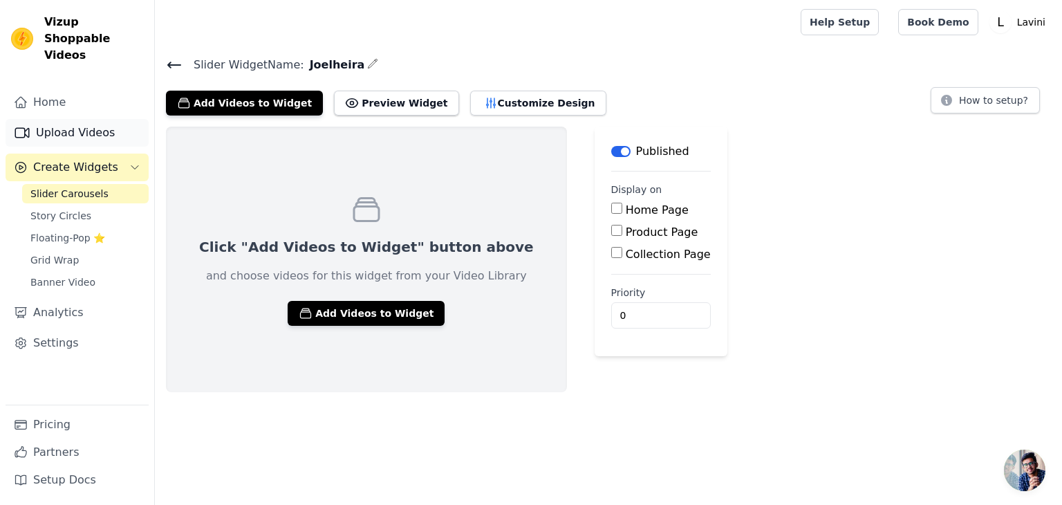
click at [76, 119] on link "Upload Videos" at bounding box center [77, 133] width 143 height 28
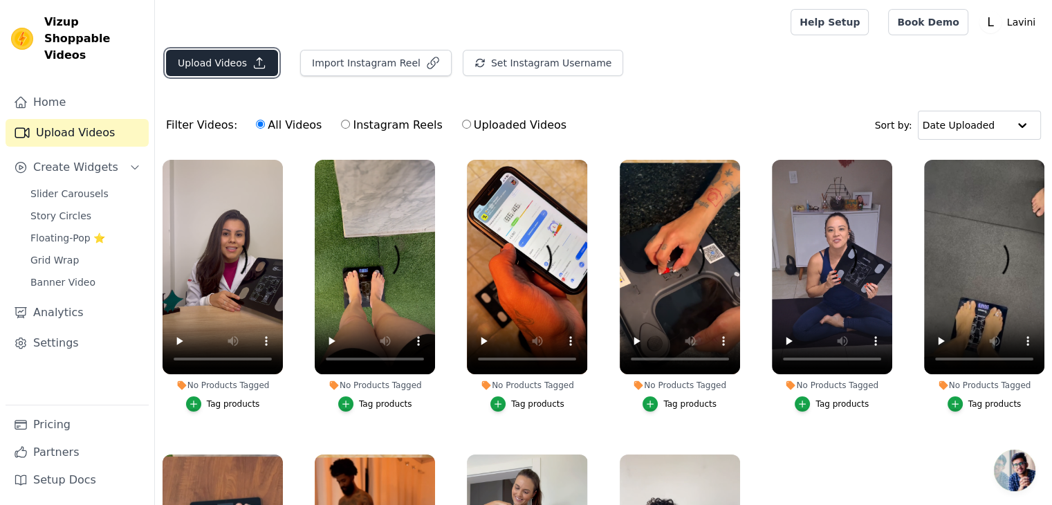
click at [254, 58] on icon "button" at bounding box center [259, 63] width 10 height 10
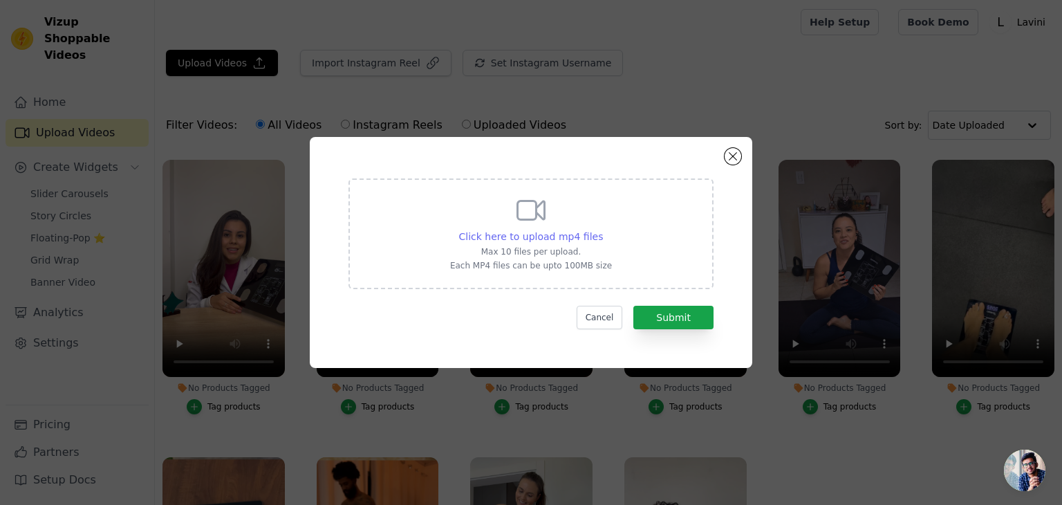
click at [503, 243] on div "Click here to upload mp4 files" at bounding box center [531, 237] width 144 height 14
click at [602, 230] on input "Click here to upload mp4 files Max 10 files per upload. Each MP4 files can be u…" at bounding box center [602, 229] width 1 height 1
type input "C:\fakepath\0904(7).mp4"
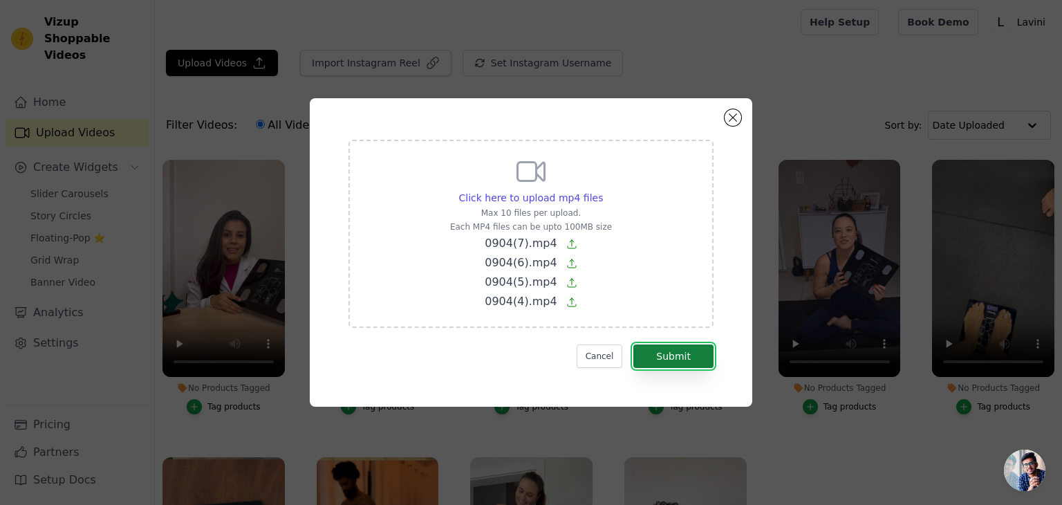
click at [686, 357] on button "Submit" at bounding box center [673, 356] width 80 height 24
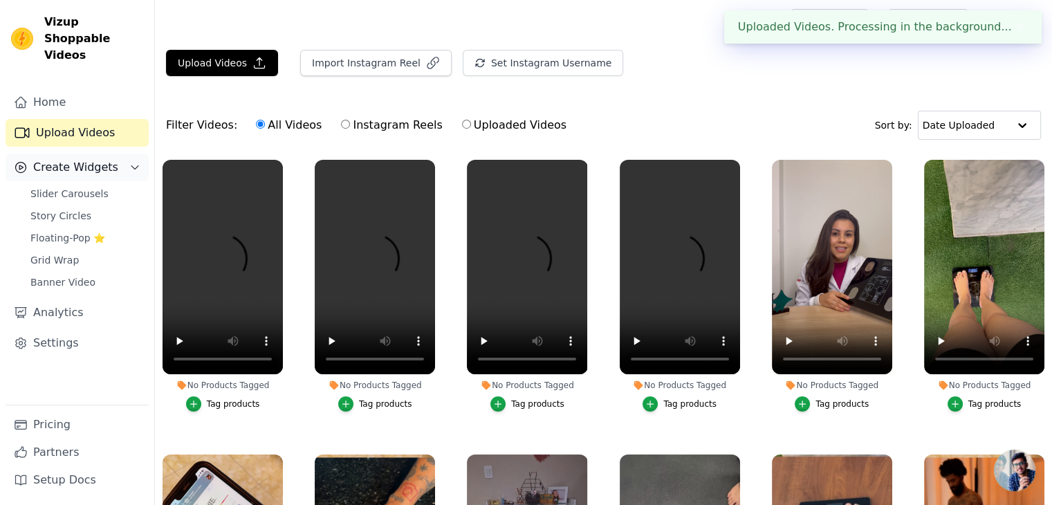
click at [82, 159] on span "Create Widgets" at bounding box center [75, 167] width 85 height 17
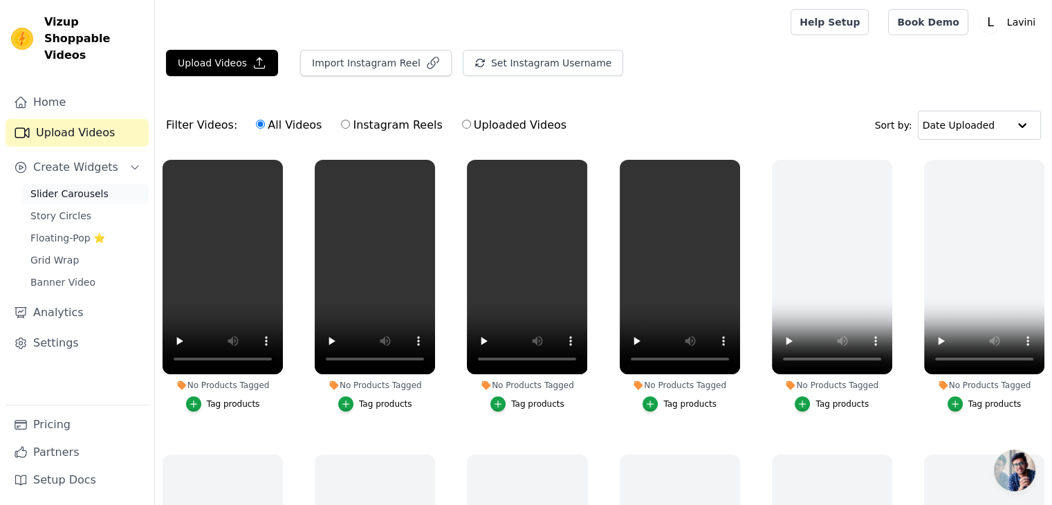
click at [73, 187] on span "Slider Carousels" at bounding box center [69, 194] width 78 height 14
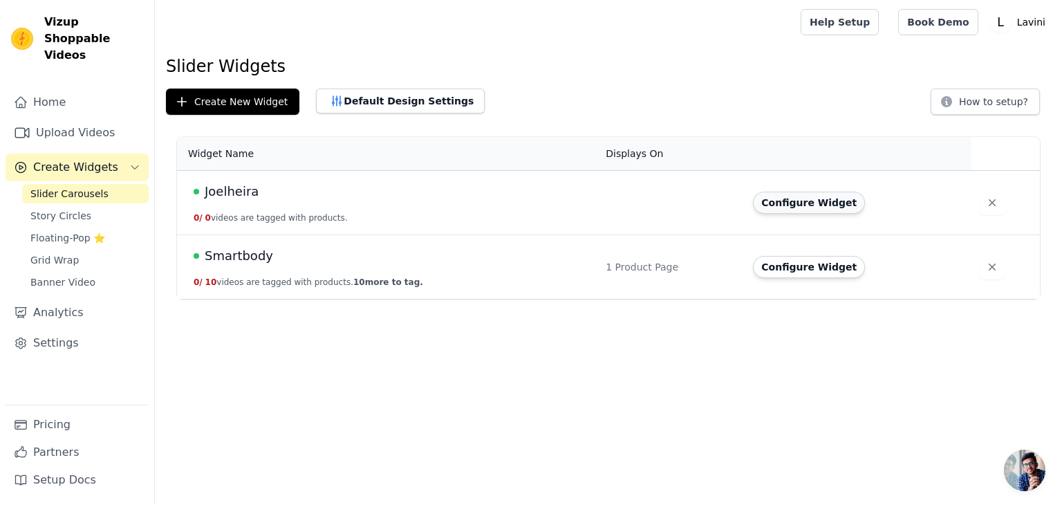
click at [788, 203] on button "Configure Widget" at bounding box center [809, 202] width 112 height 22
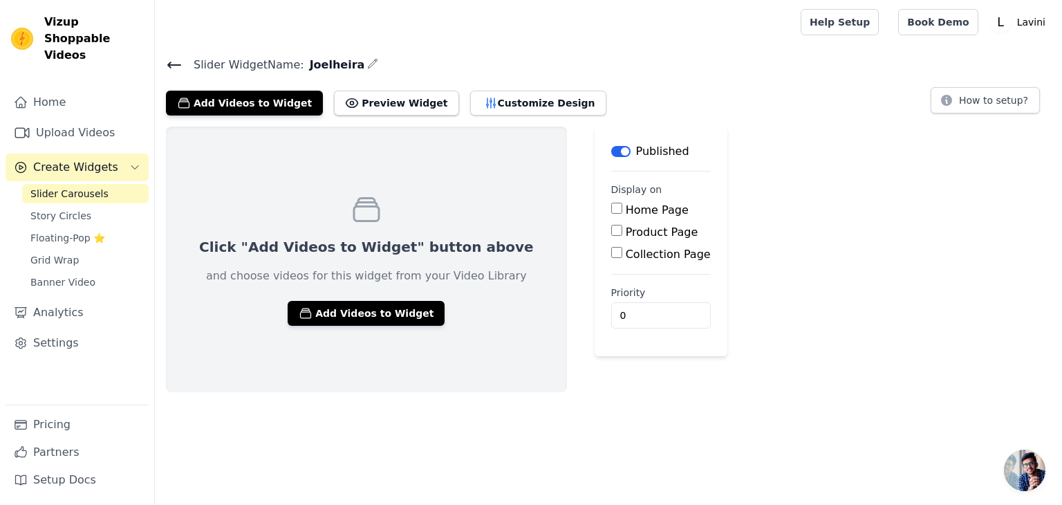
click at [626, 230] on label "Product Page" at bounding box center [662, 231] width 73 height 13
click at [611, 230] on input "Product Page" at bounding box center [616, 230] width 11 height 11
checkbox input "true"
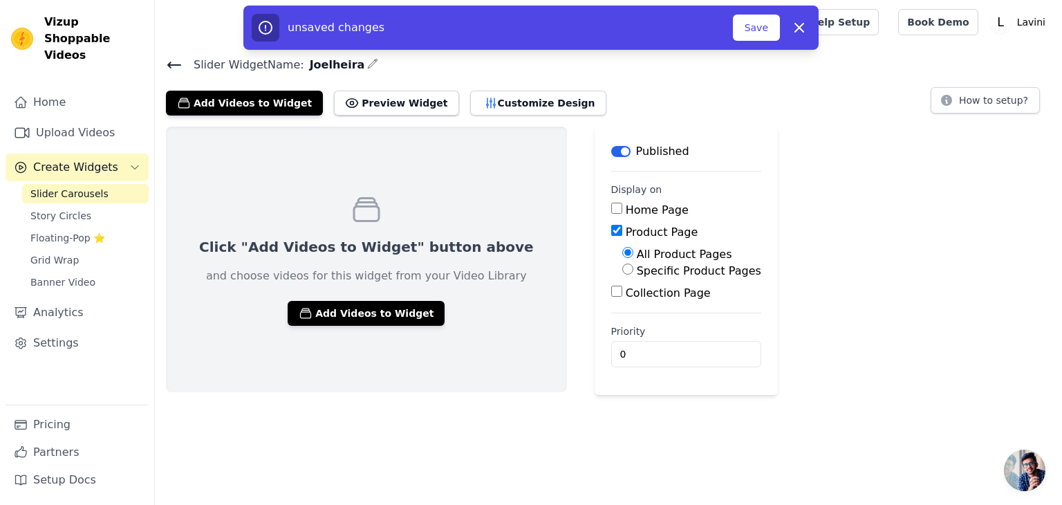
click at [637, 271] on label "Specific Product Pages" at bounding box center [699, 270] width 124 height 13
click at [622, 271] on input "Specific Product Pages" at bounding box center [627, 268] width 11 height 11
radio input "true"
click at [622, 297] on button "Select Products" at bounding box center [668, 302] width 93 height 24
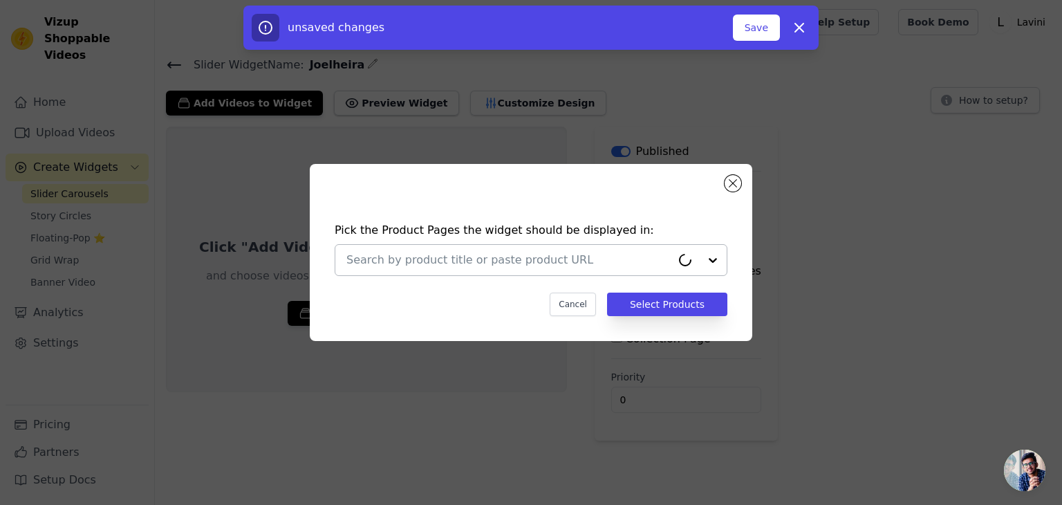
click at [510, 249] on div at bounding box center [508, 260] width 325 height 30
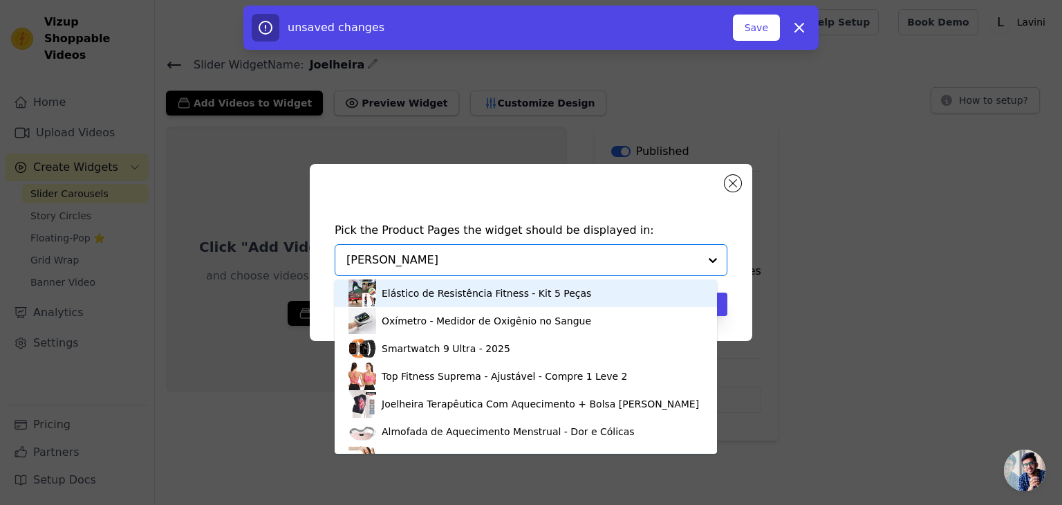
type input "[PERSON_NAME]"
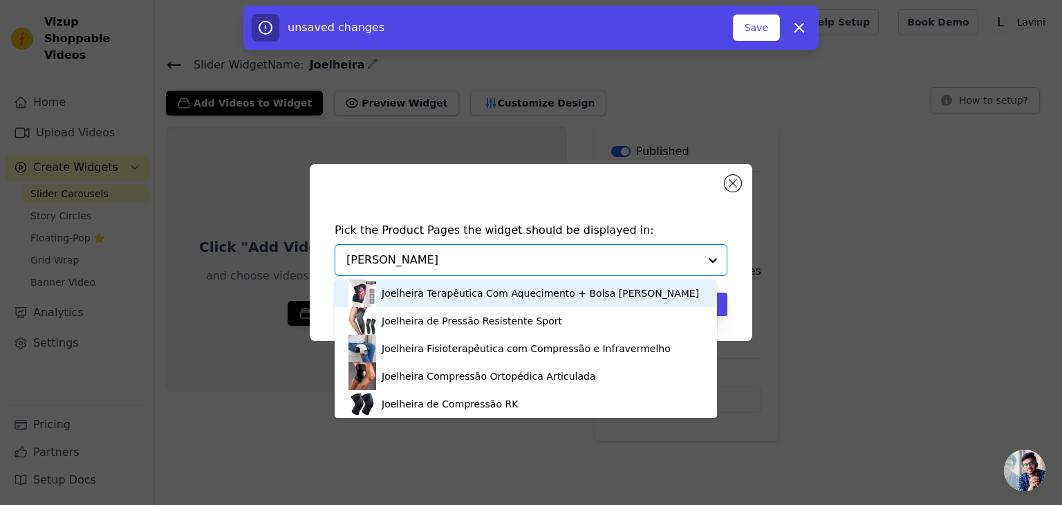
click at [436, 296] on div "Joelheira Terapêutica Com Aquecimento + Bolsa [PERSON_NAME]" at bounding box center [540, 293] width 317 height 14
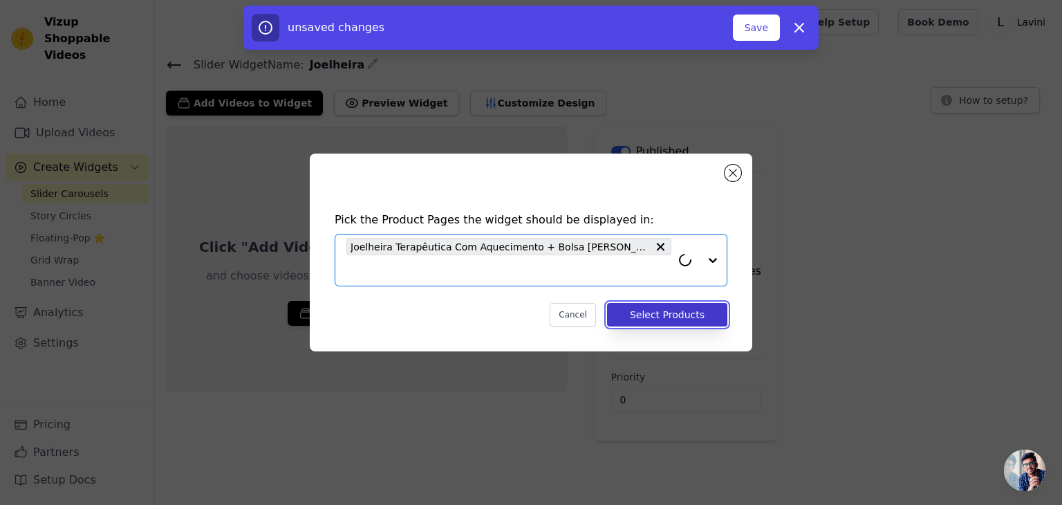
click at [653, 309] on button "Select Products" at bounding box center [667, 315] width 120 height 24
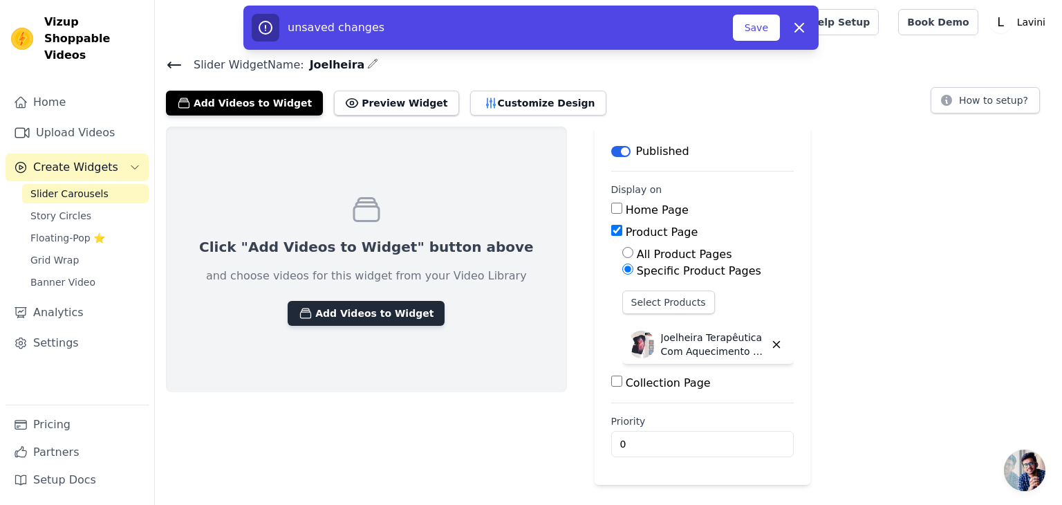
click at [345, 311] on button "Add Videos to Widget" at bounding box center [366, 313] width 157 height 25
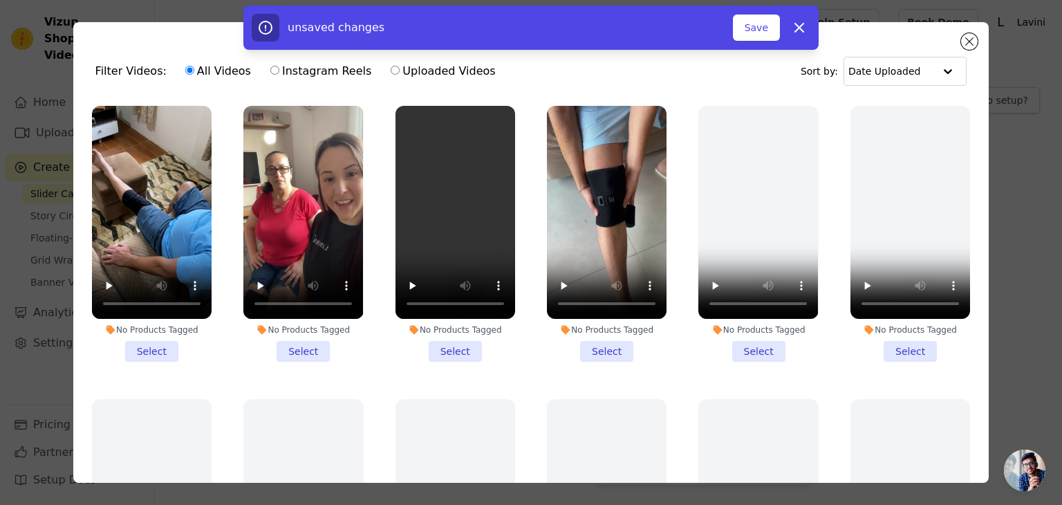
click at [147, 345] on li "No Products Tagged Select" at bounding box center [152, 234] width 120 height 256
click at [0, 0] on input "No Products Tagged Select" at bounding box center [0, 0] width 0 height 0
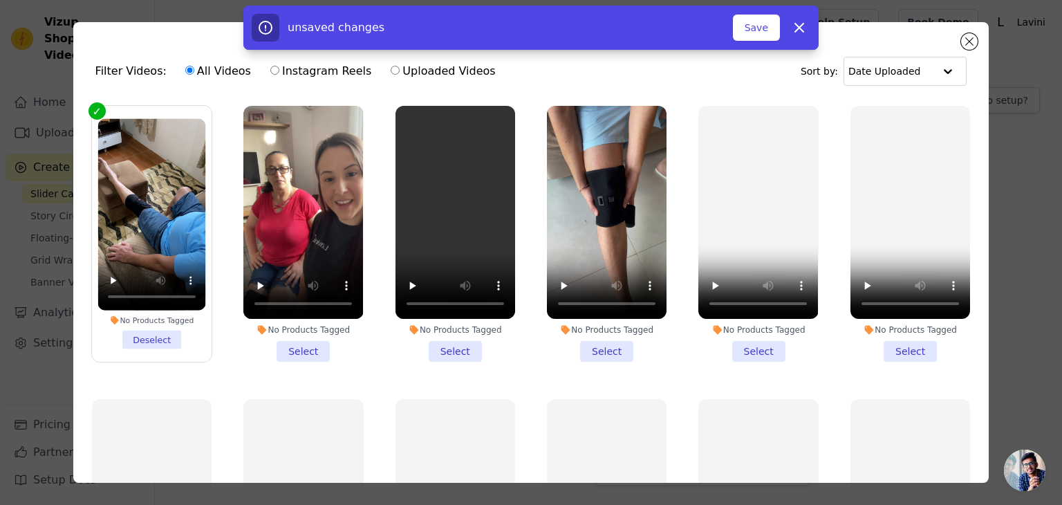
click at [283, 344] on li "No Products Tagged Select" at bounding box center [303, 234] width 120 height 256
click at [0, 0] on input "No Products Tagged Select" at bounding box center [0, 0] width 0 height 0
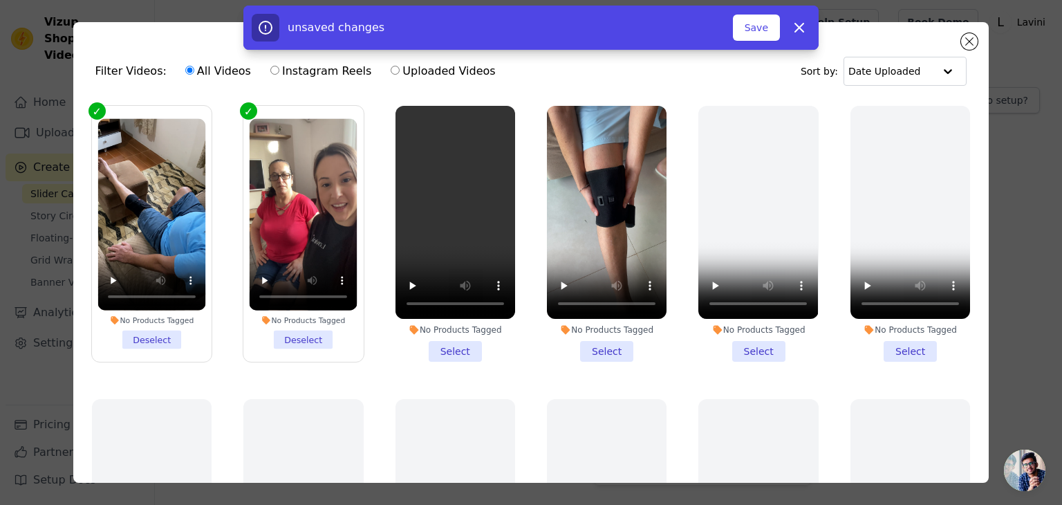
click at [445, 348] on li "No Products Tagged Select" at bounding box center [455, 234] width 120 height 256
click at [0, 0] on input "No Products Tagged Select" at bounding box center [0, 0] width 0 height 0
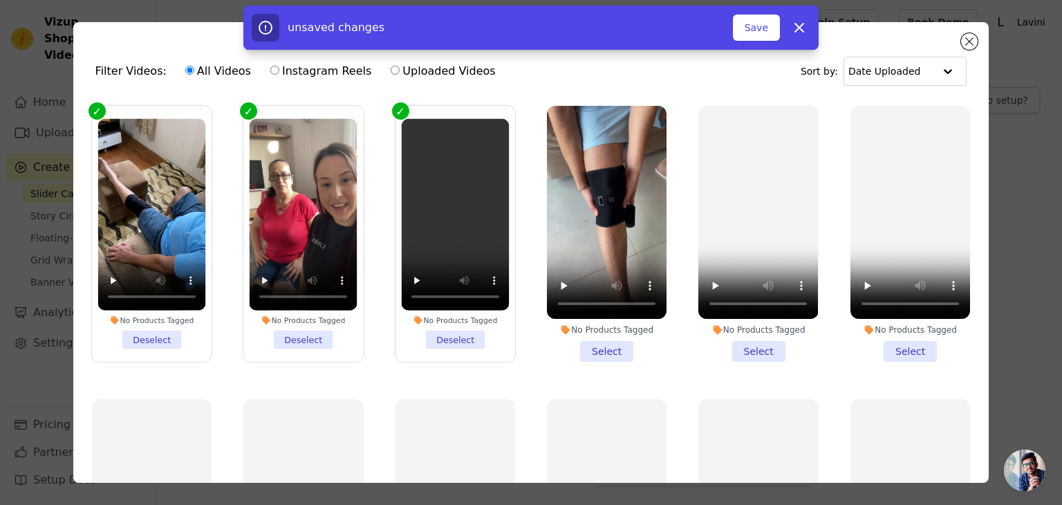
click at [600, 350] on li "No Products Tagged Select" at bounding box center [607, 234] width 120 height 256
click at [0, 0] on input "No Products Tagged Select" at bounding box center [0, 0] width 0 height 0
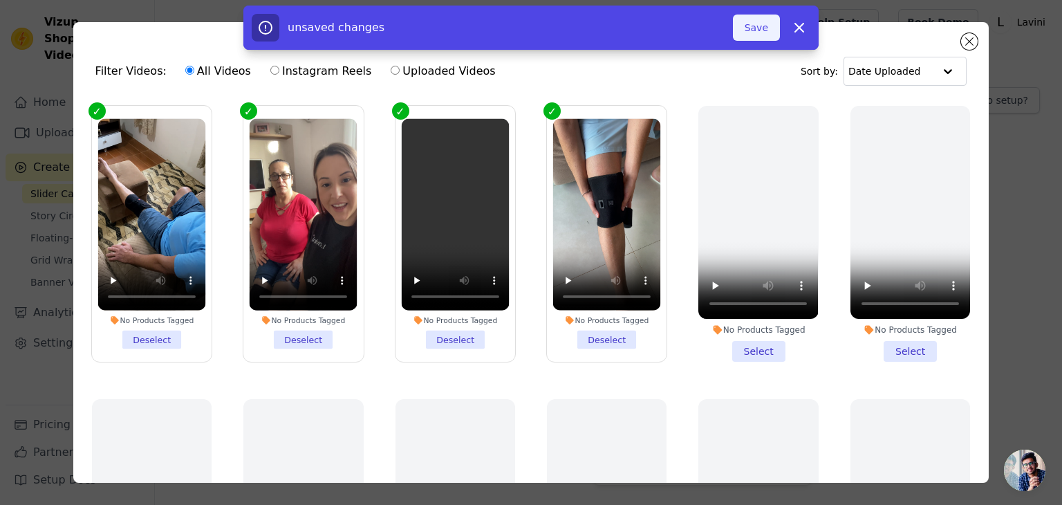
click at [760, 26] on button "Save" at bounding box center [756, 28] width 47 height 26
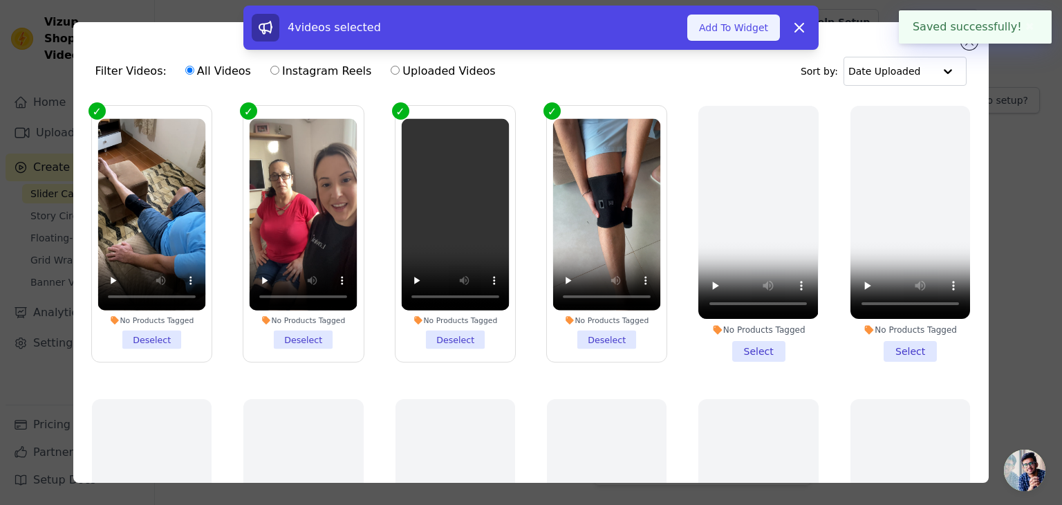
click at [736, 32] on button "Add To Widget" at bounding box center [733, 28] width 93 height 26
